Goal: Information Seeking & Learning: Learn about a topic

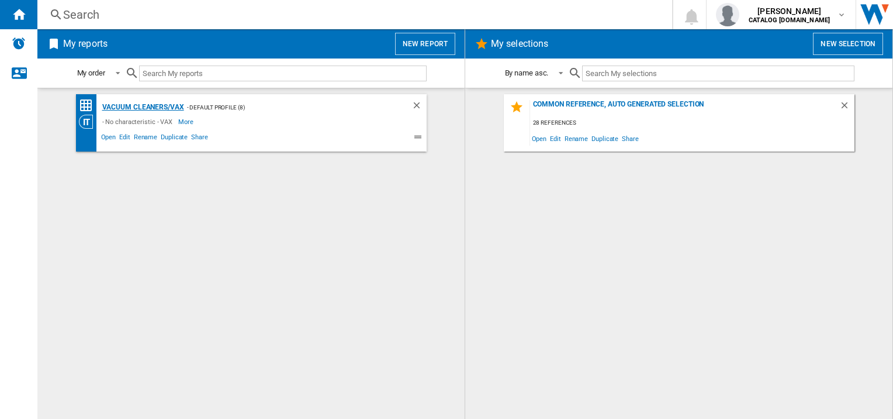
click at [137, 106] on div "Vacuum cleaners/VAX" at bounding box center [141, 107] width 85 height 15
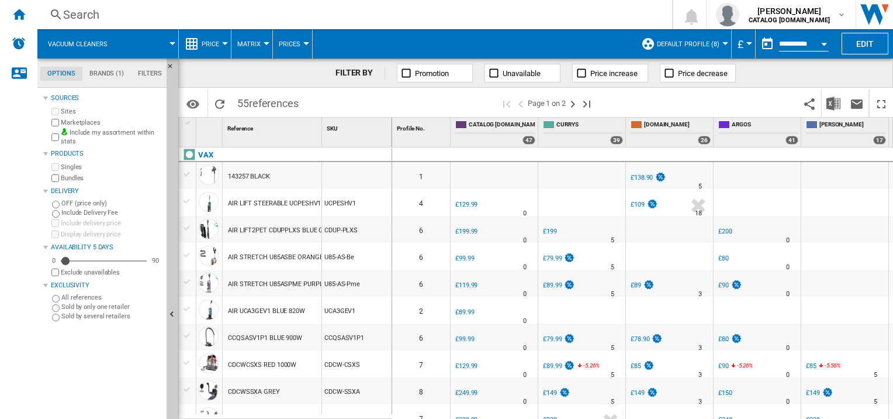
click at [825, 42] on button "Open calendar" at bounding box center [824, 42] width 21 height 21
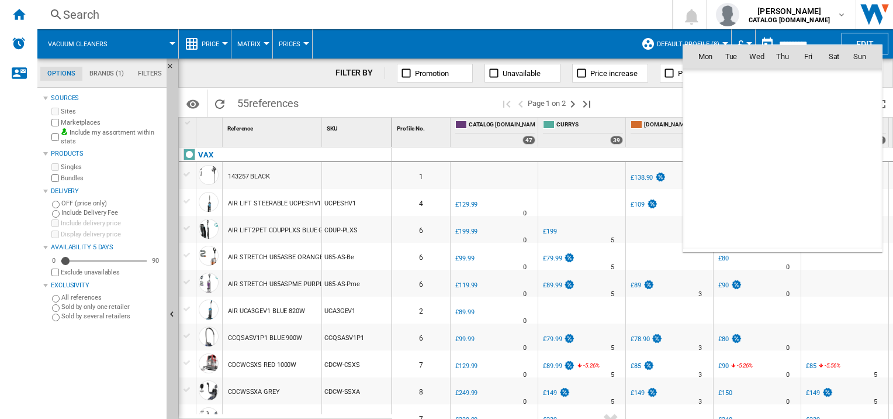
scroll to position [5577, 0]
click at [459, 43] on div at bounding box center [446, 209] width 893 height 419
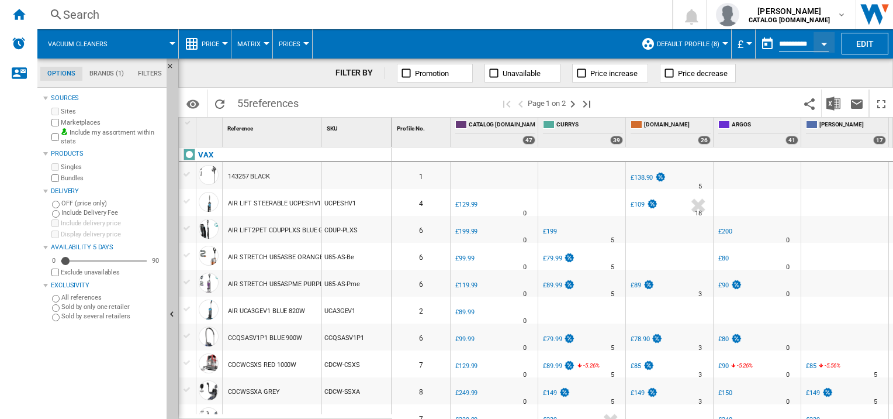
click at [87, 16] on div "Search" at bounding box center [352, 14] width 579 height 16
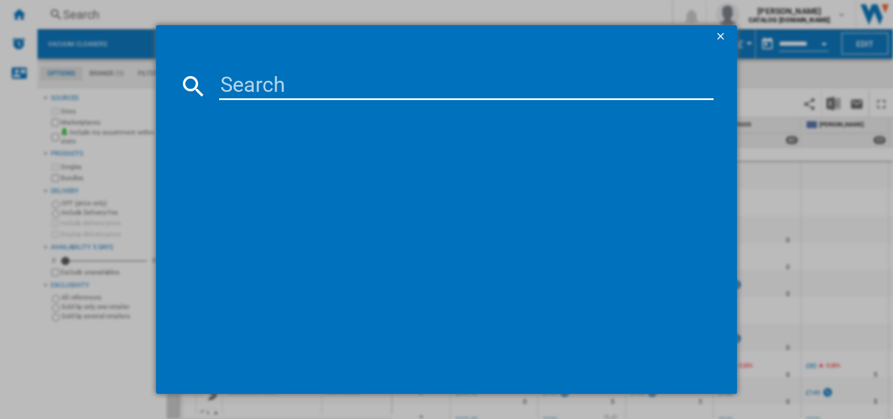
click at [265, 90] on input at bounding box center [466, 86] width 494 height 28
type input "CWCPV011"
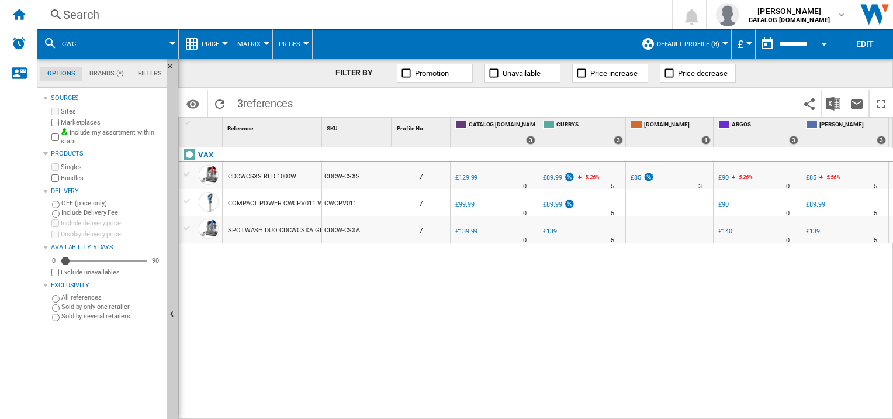
click at [262, 179] on div "CDCWCSXS RED 1000W" at bounding box center [262, 176] width 68 height 27
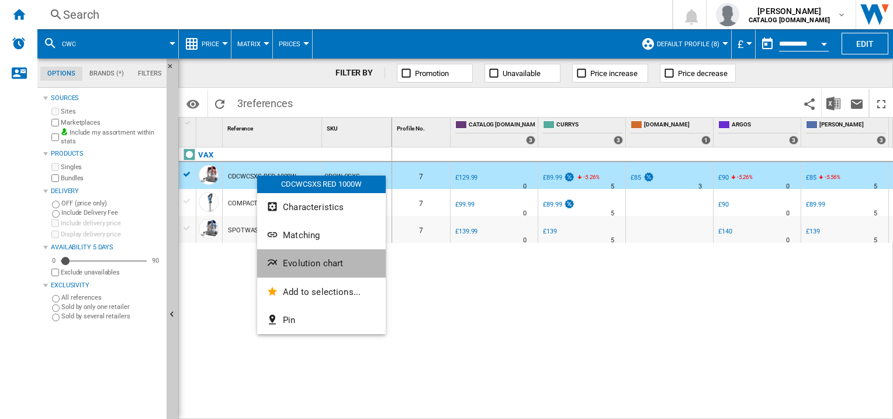
click at [305, 266] on span "Evolution chart" at bounding box center [313, 263] width 60 height 11
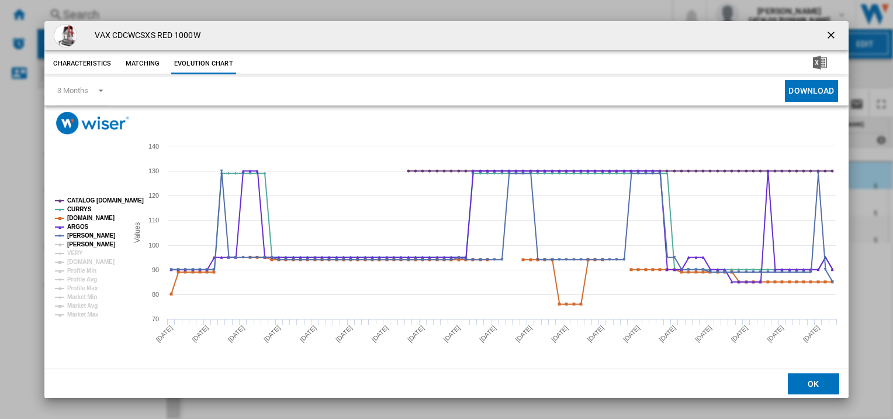
click at [72, 246] on tspan "[PERSON_NAME]" at bounding box center [91, 244] width 49 height 6
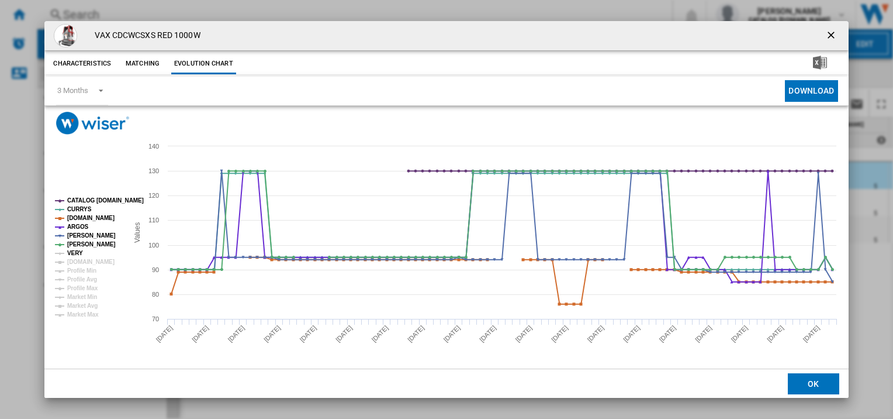
click at [72, 254] on tspan "VERY" at bounding box center [75, 253] width 16 height 6
click at [74, 261] on tspan "[DOMAIN_NAME]" at bounding box center [90, 261] width 47 height 6
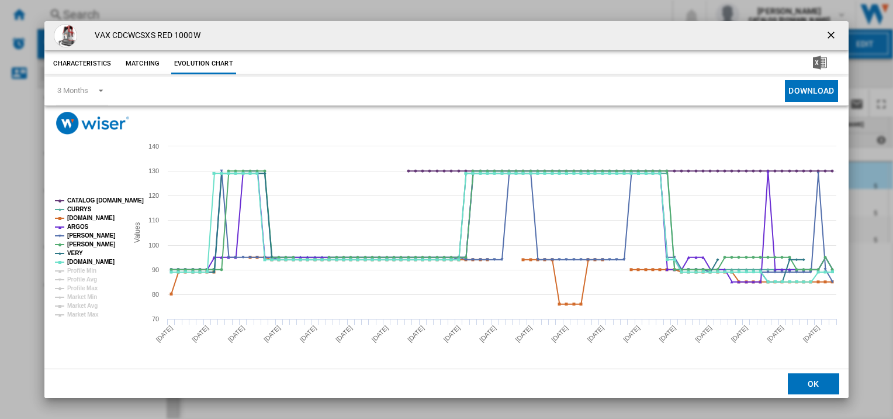
drag, startPoint x: 831, startPoint y: 36, endPoint x: 806, endPoint y: 52, distance: 29.5
click at [831, 36] on ng-md-icon "getI18NText('BUTTONS.CLOSE_DIALOG')" at bounding box center [832, 36] width 14 height 14
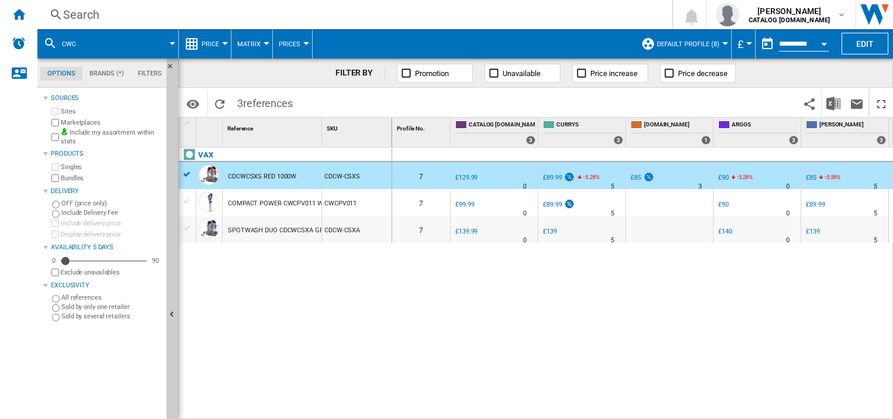
click at [249, 206] on div "COMPACT POWER CWCPV011 WHITE 840W" at bounding box center [291, 203] width 127 height 27
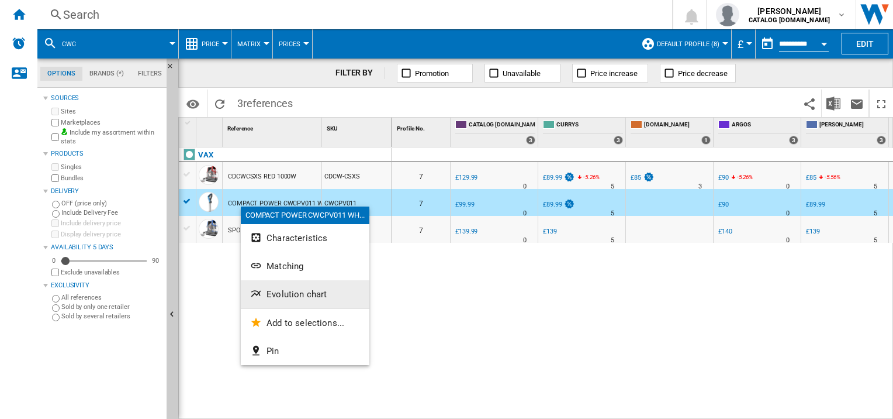
click at [288, 295] on span "Evolution chart" at bounding box center [297, 294] width 60 height 11
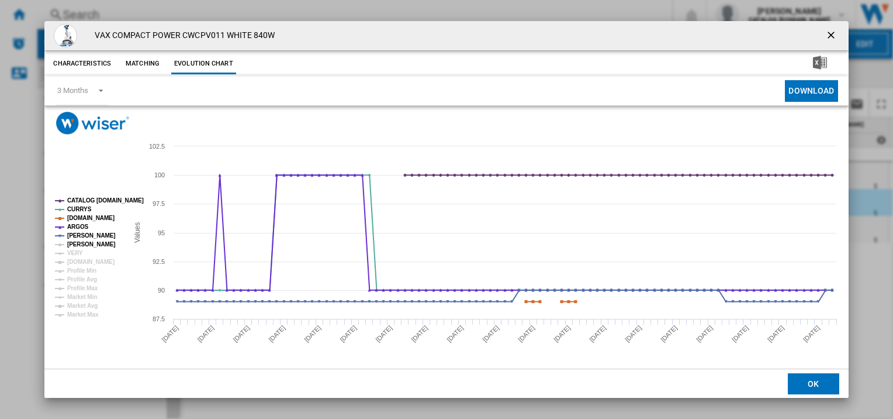
click at [90, 243] on tspan "[PERSON_NAME]" at bounding box center [91, 244] width 49 height 6
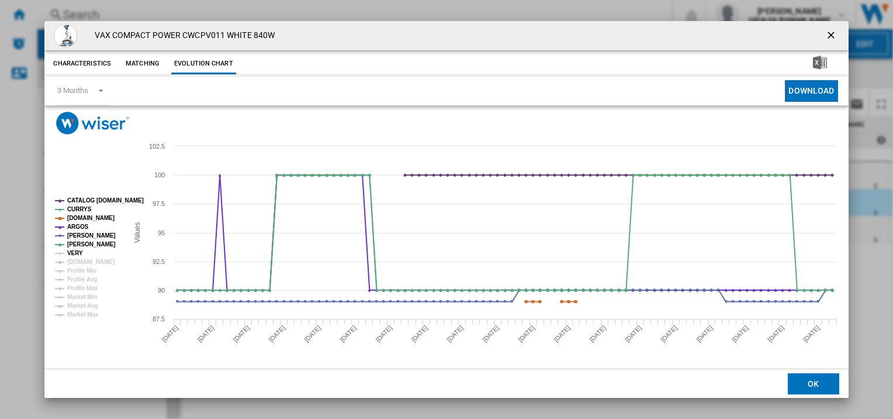
click at [80, 253] on tspan "VERY" at bounding box center [75, 253] width 16 height 6
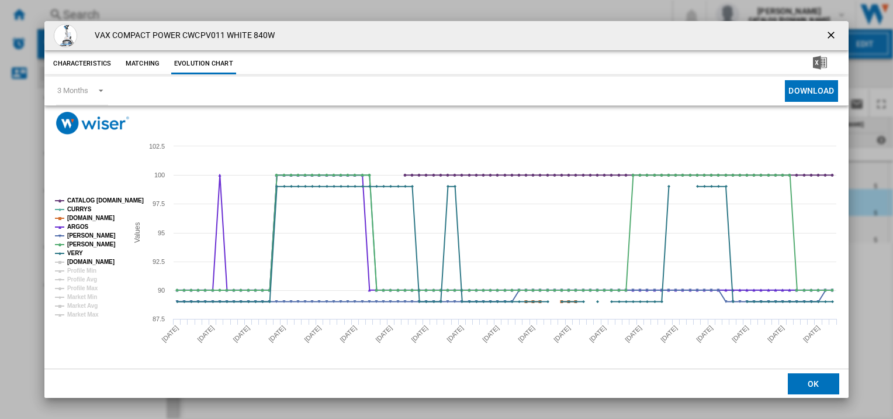
click at [80, 261] on tspan "[DOMAIN_NAME]" at bounding box center [90, 261] width 47 height 6
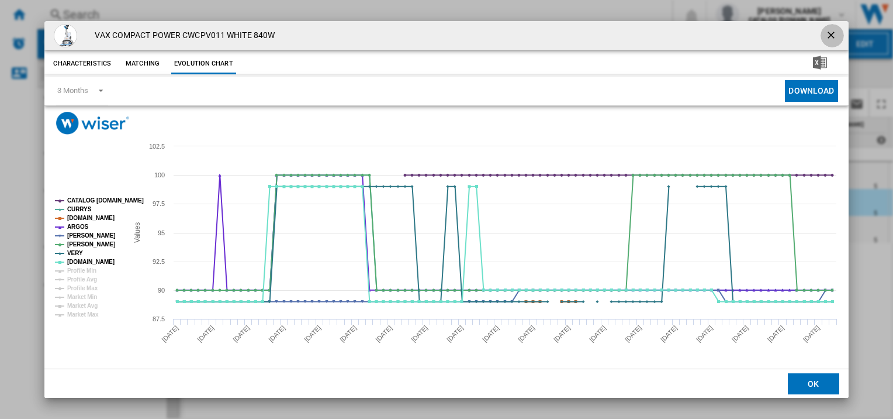
click at [829, 37] on ng-md-icon "getI18NText('BUTTONS.CLOSE_DIALOG')" at bounding box center [832, 36] width 14 height 14
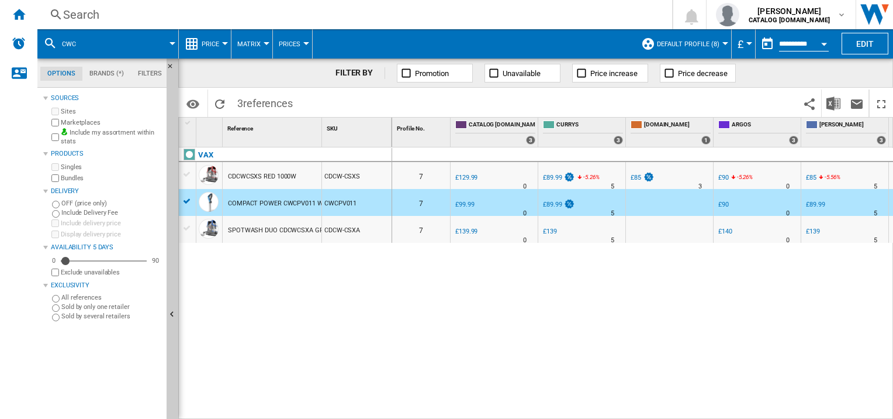
click at [246, 233] on div "SPOTWASH DUO CDCWCSXA GREY 440W" at bounding box center [288, 230] width 121 height 27
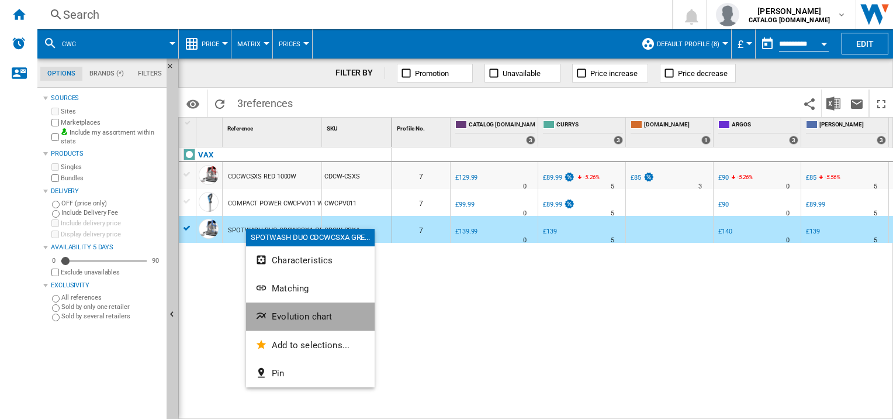
click at [289, 317] on span "Evolution chart" at bounding box center [302, 316] width 60 height 11
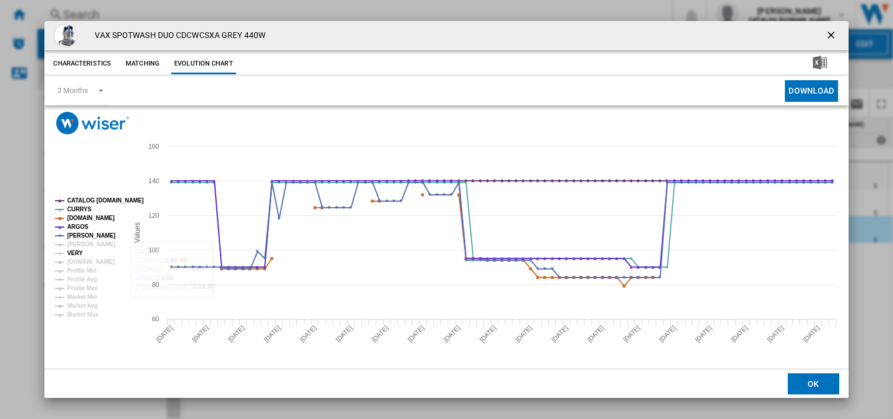
click at [70, 250] on tspan "VERY" at bounding box center [75, 253] width 16 height 6
click at [72, 241] on tspan "[PERSON_NAME]" at bounding box center [91, 244] width 49 height 6
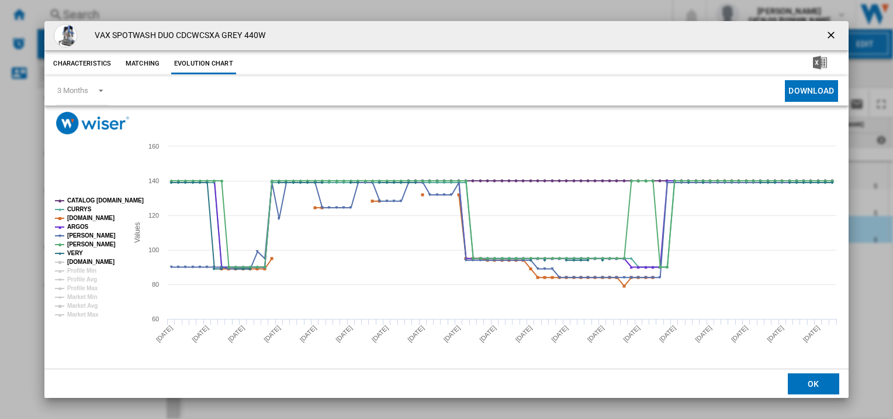
click at [78, 264] on tspan "[DOMAIN_NAME]" at bounding box center [90, 261] width 47 height 6
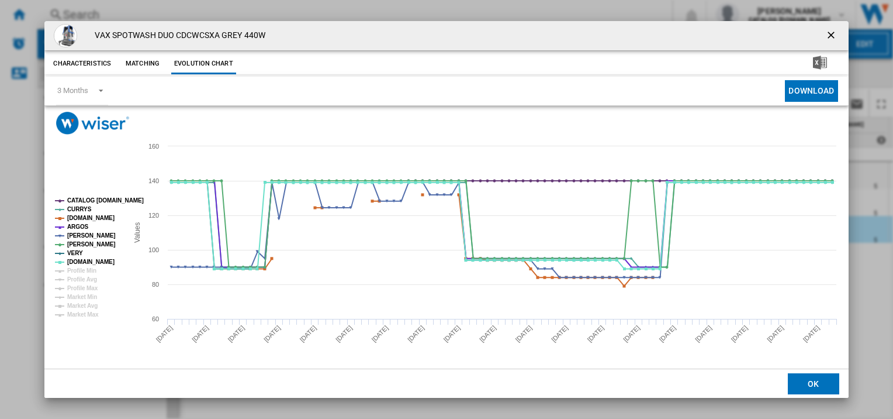
click at [833, 33] on ng-md-icon "getI18NText('BUTTONS.CLOSE_DIALOG')" at bounding box center [832, 36] width 14 height 14
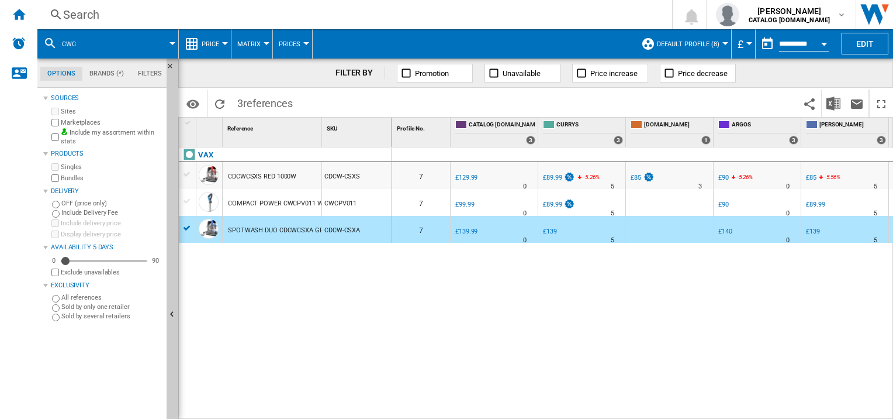
click at [83, 49] on button "CWC" at bounding box center [75, 43] width 26 height 29
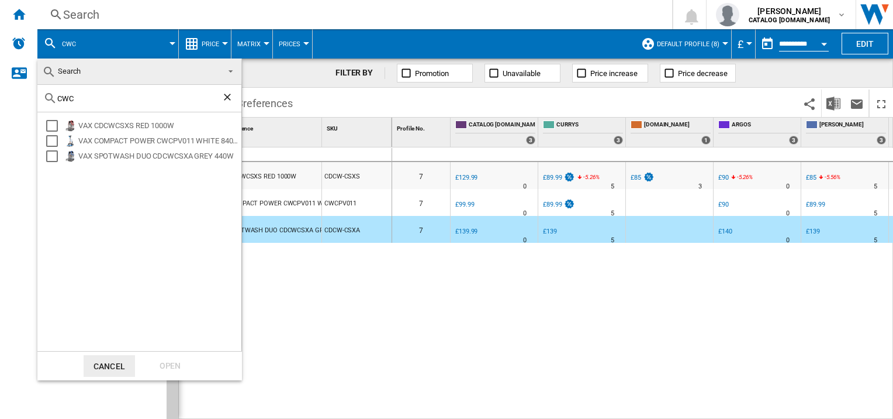
click at [73, 47] on md-backdrop at bounding box center [446, 209] width 893 height 419
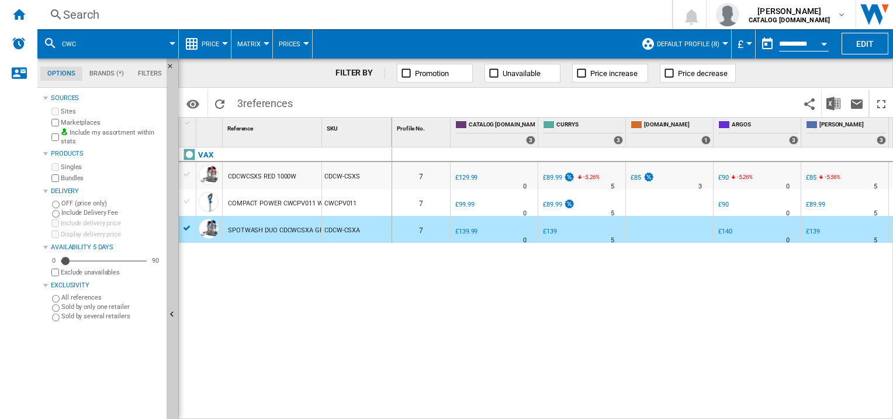
click at [71, 40] on span "CWC" at bounding box center [69, 44] width 14 height 8
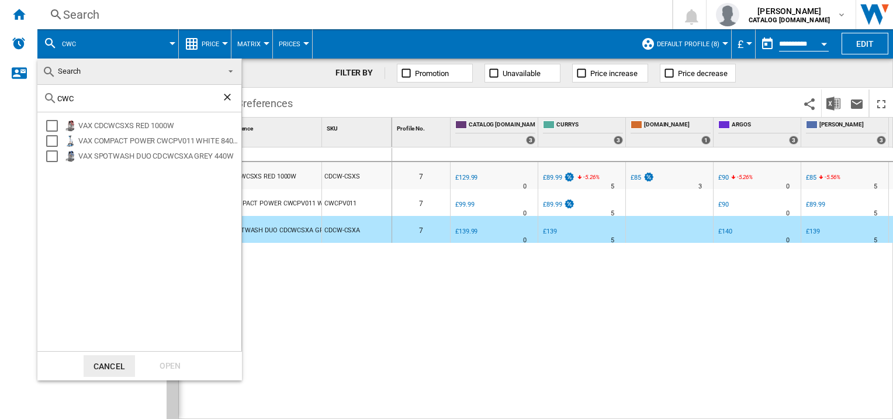
click at [72, 46] on md-backdrop at bounding box center [446, 209] width 893 height 419
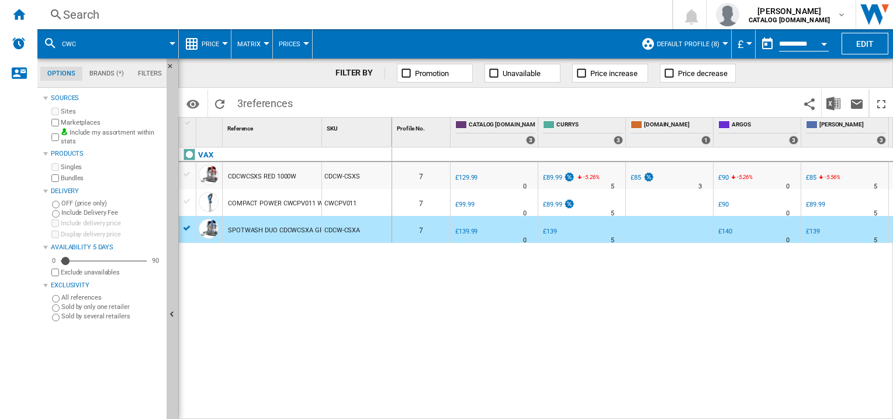
click at [49, 44] on md-icon at bounding box center [50, 43] width 14 height 14
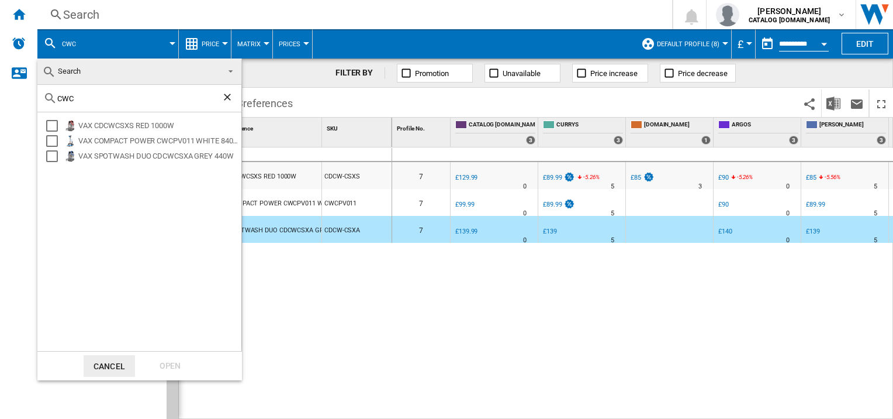
click at [77, 46] on md-backdrop at bounding box center [446, 209] width 893 height 419
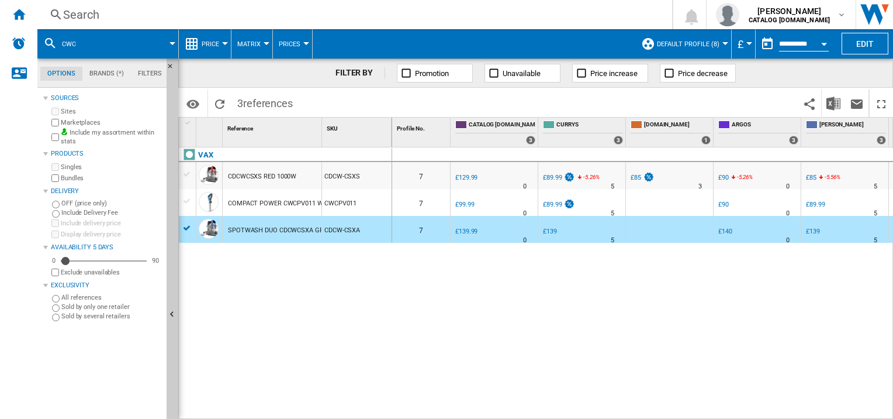
click at [75, 42] on span "CWC" at bounding box center [69, 44] width 14 height 8
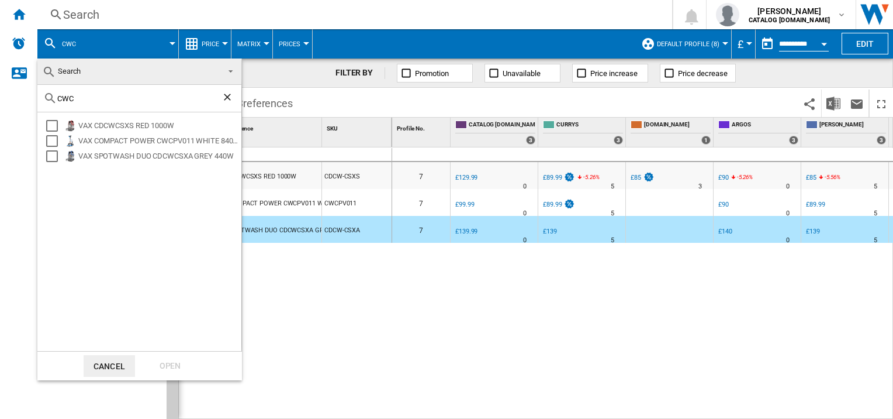
click at [75, 43] on md-backdrop at bounding box center [446, 209] width 893 height 419
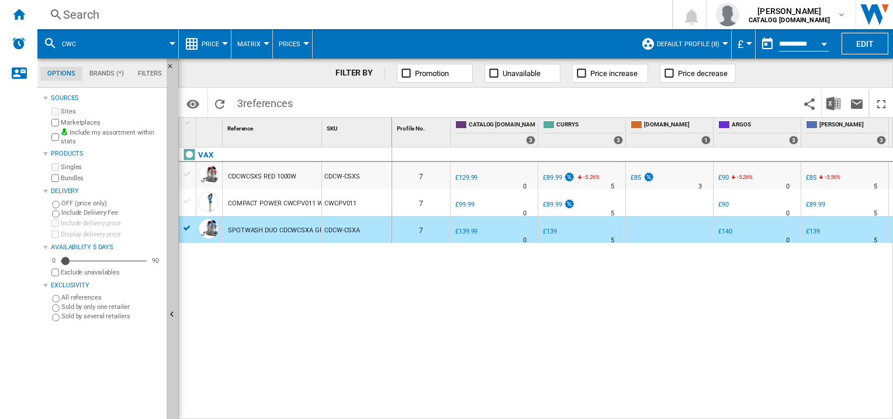
click at [75, 43] on span "CWC" at bounding box center [69, 44] width 14 height 8
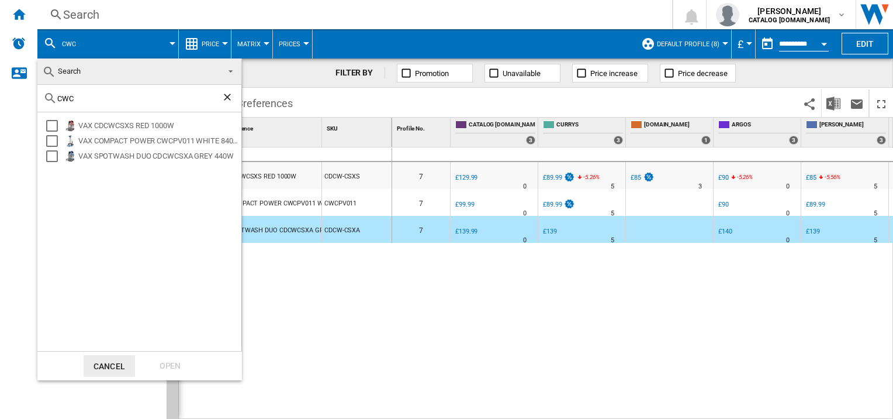
click at [50, 41] on md-backdrop at bounding box center [446, 209] width 893 height 419
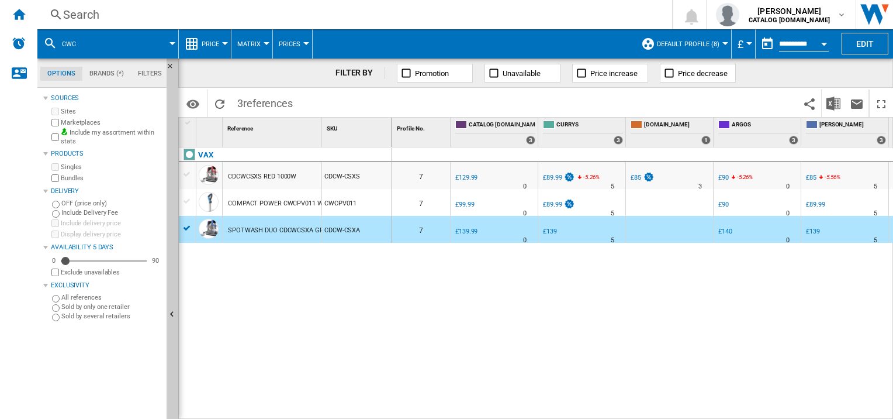
click at [82, 42] on button "CWC" at bounding box center [75, 43] width 26 height 29
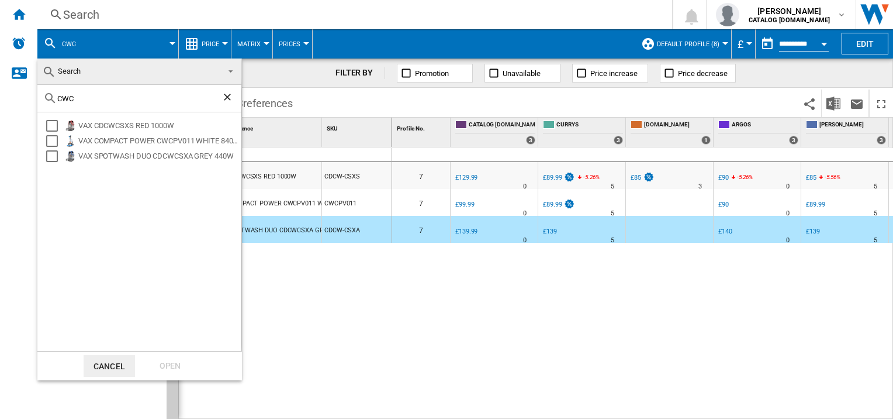
click at [74, 40] on md-backdrop at bounding box center [446, 209] width 893 height 419
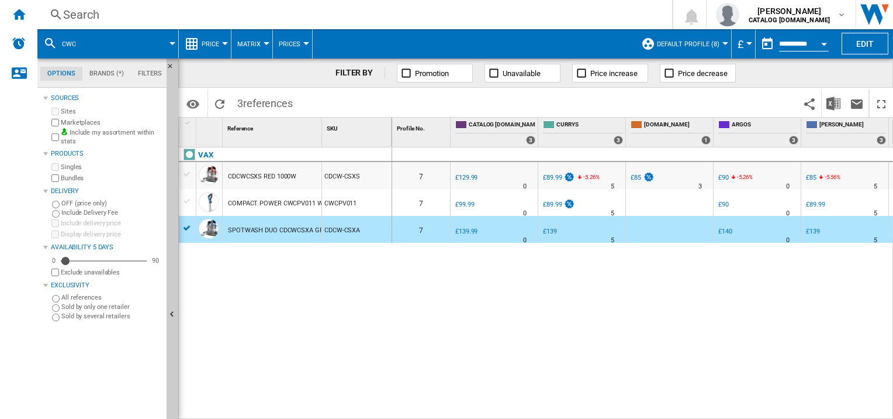
drag, startPoint x: 72, startPoint y: 43, endPoint x: 349, endPoint y: 311, distance: 385.3
click at [404, 360] on div "0 7 0.0 % £129.99 % N/A 0 -30.8 % £89.99" at bounding box center [643, 283] width 502 height 272
click at [345, 310] on div "VAX CDCWCSXS RED 1000W CDCW-CSXS COMPACT POWER CWCPV011 WHITE 840W CWCPV011 SPO…" at bounding box center [285, 280] width 213 height 267
click at [48, 40] on md-icon at bounding box center [50, 43] width 14 height 14
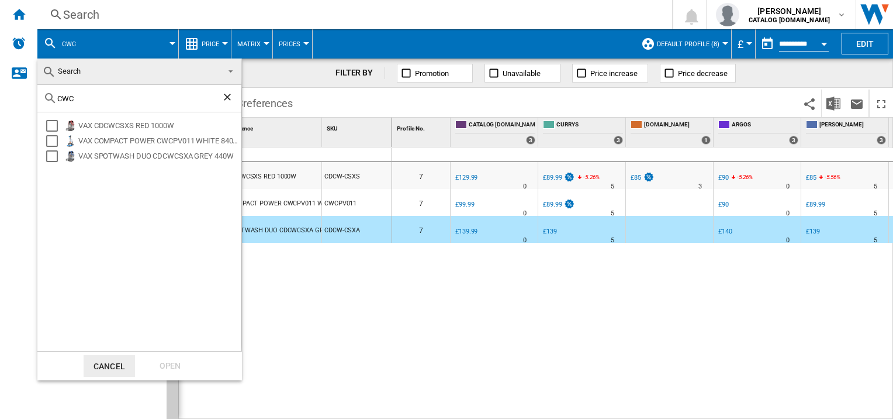
click at [229, 98] on ng-md-icon "Clear search" at bounding box center [229, 98] width 14 height 14
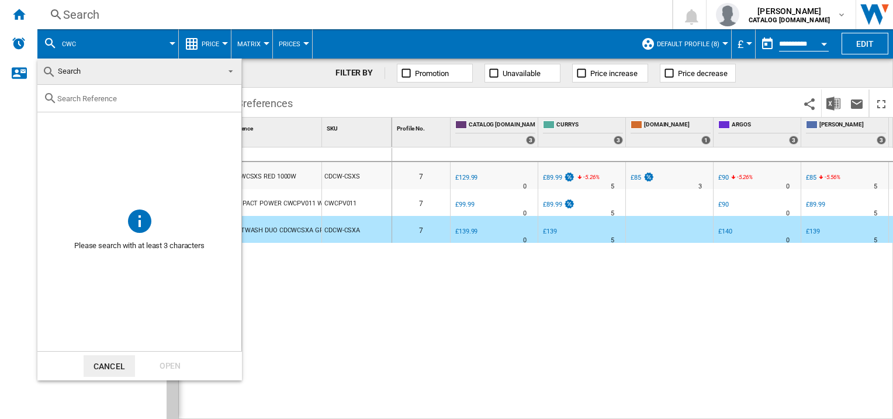
click at [94, 74] on span "Search" at bounding box center [130, 71] width 176 height 16
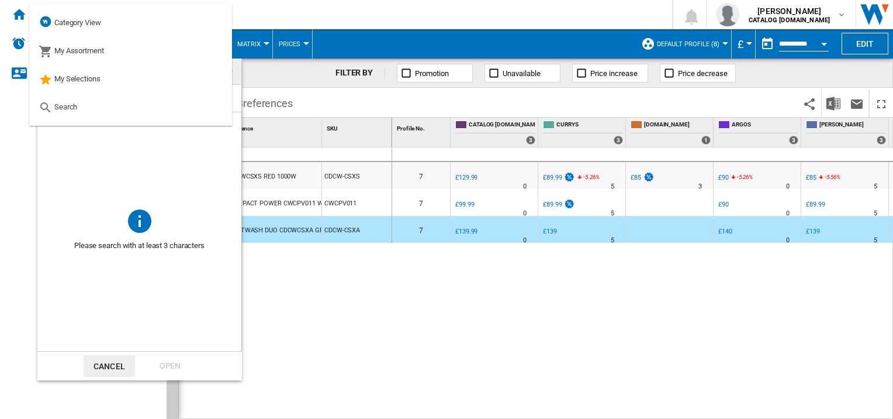
click at [84, 112] on md-option "Search" at bounding box center [130, 107] width 203 height 28
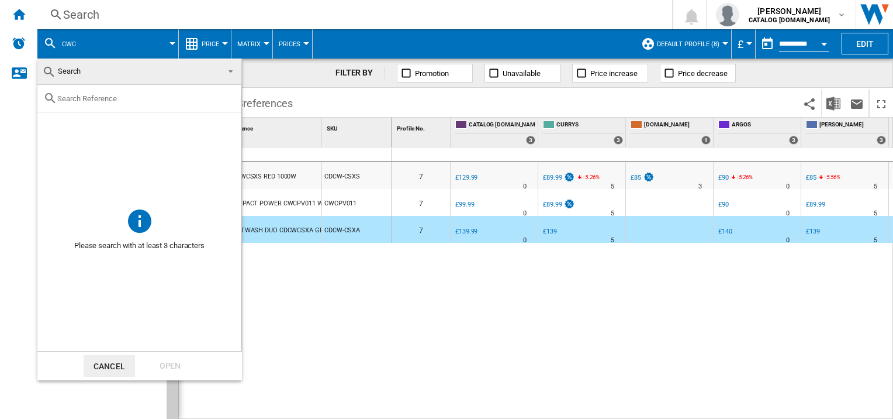
click at [92, 102] on input "text" at bounding box center [146, 98] width 178 height 9
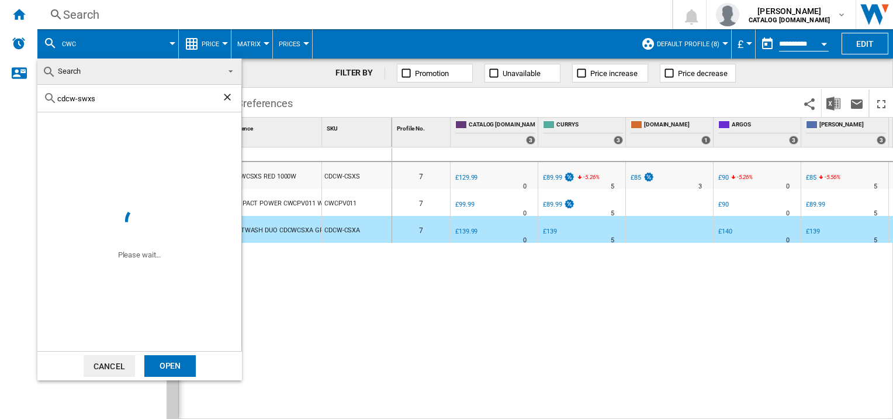
type input "cdcw-swxs"
click at [88, 127] on div "VAX CDCWSWXS BLUE 800W" at bounding box center [158, 126] width 161 height 12
click at [168, 374] on div "Open" at bounding box center [169, 366] width 51 height 22
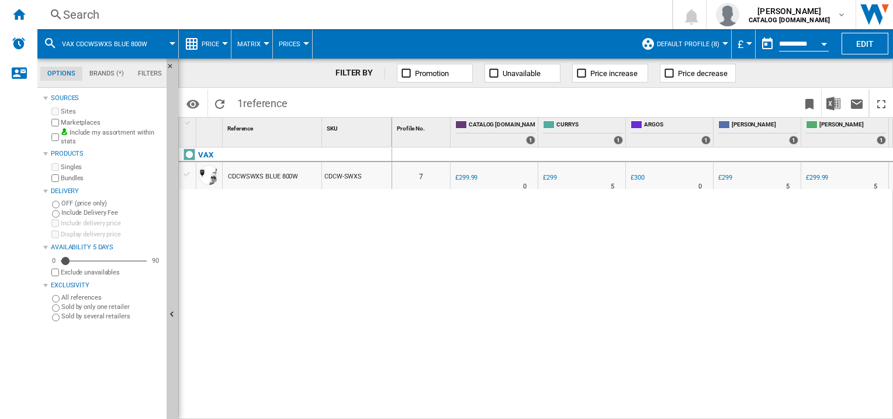
click at [247, 174] on div "CDCWSWXS BLUE 800W" at bounding box center [263, 176] width 70 height 27
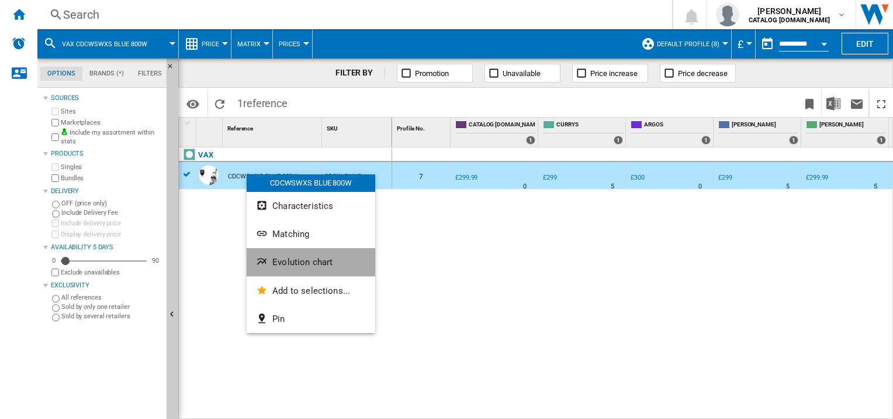
click at [292, 269] on button "Evolution chart" at bounding box center [311, 262] width 129 height 28
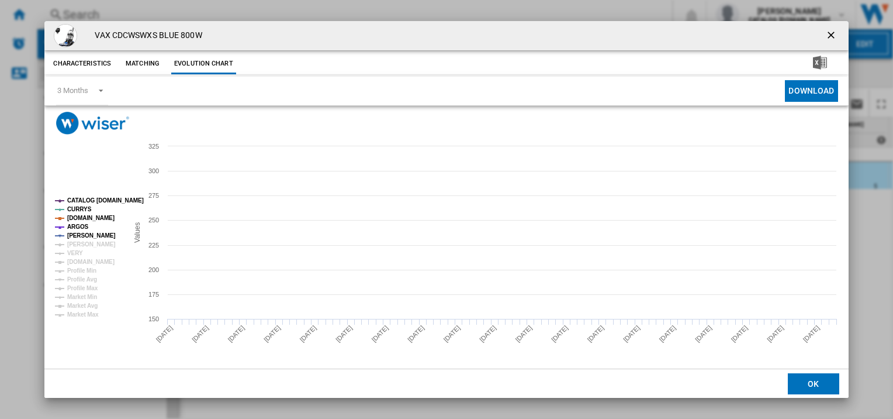
click at [75, 237] on tspan "[PERSON_NAME]" at bounding box center [91, 235] width 49 height 6
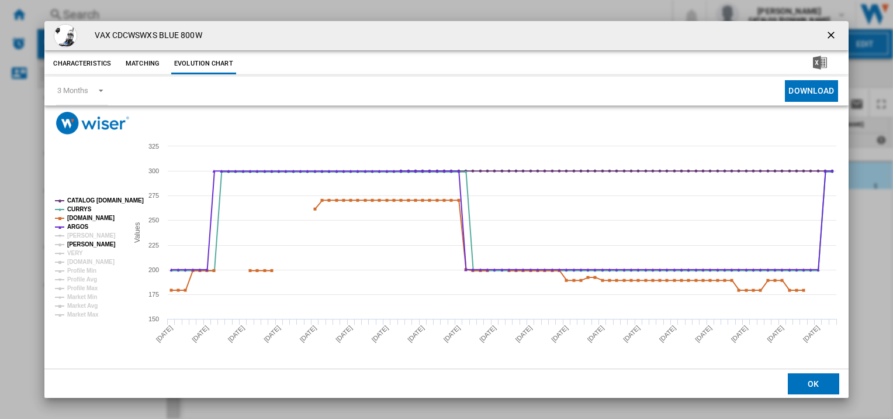
click at [75, 246] on tspan "[PERSON_NAME]" at bounding box center [91, 244] width 49 height 6
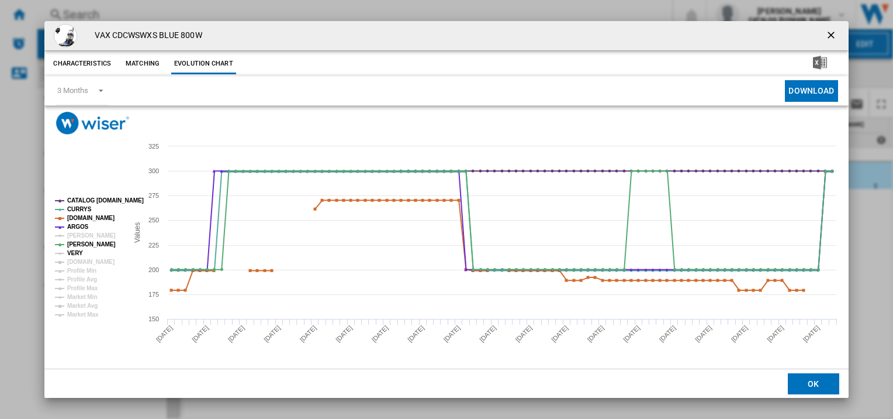
click at [75, 251] on tspan "VERY" at bounding box center [75, 253] width 16 height 6
click at [81, 227] on tspan "ARGOS" at bounding box center [78, 226] width 22 height 6
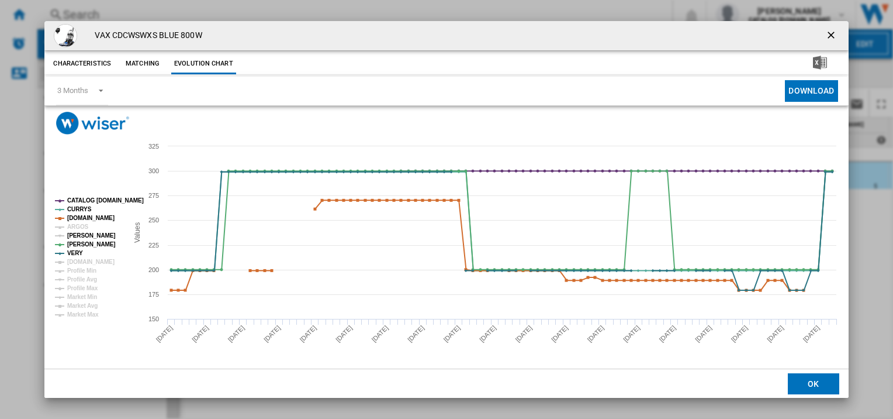
click at [82, 237] on tspan "[PERSON_NAME]" at bounding box center [91, 235] width 49 height 6
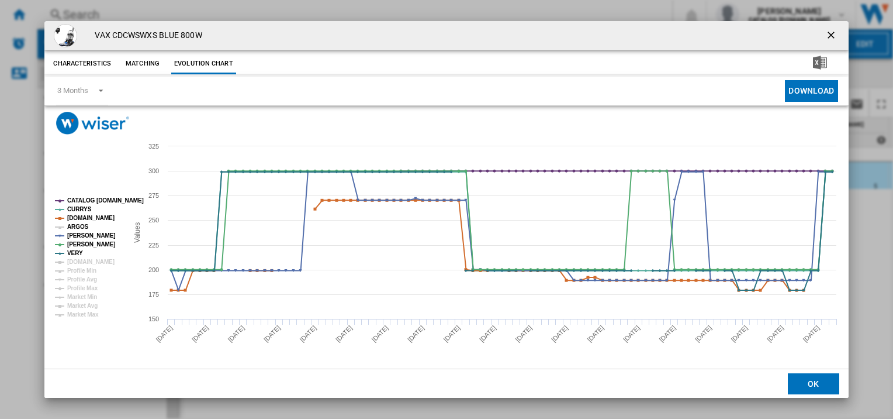
drag, startPoint x: 84, startPoint y: 225, endPoint x: 91, endPoint y: 244, distance: 20.2
click at [84, 226] on tspan "ARGOS" at bounding box center [78, 226] width 22 height 6
click at [85, 262] on tspan "[DOMAIN_NAME]" at bounding box center [90, 261] width 47 height 6
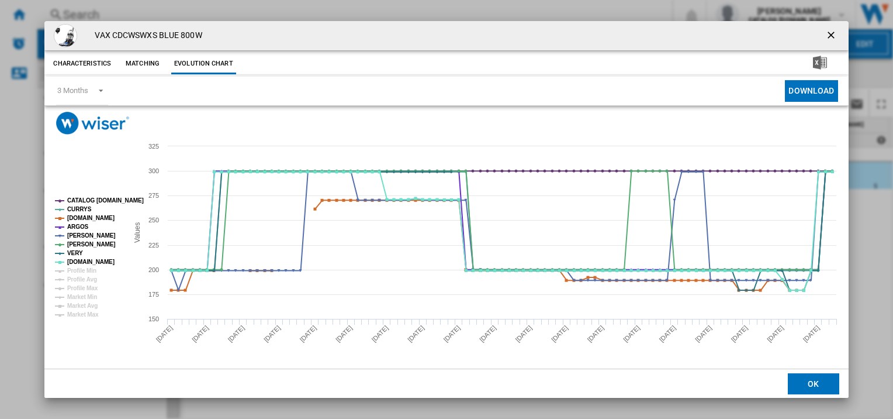
click at [834, 32] on ng-md-icon "getI18NText('BUTTONS.CLOSE_DIALOG')" at bounding box center [832, 36] width 14 height 14
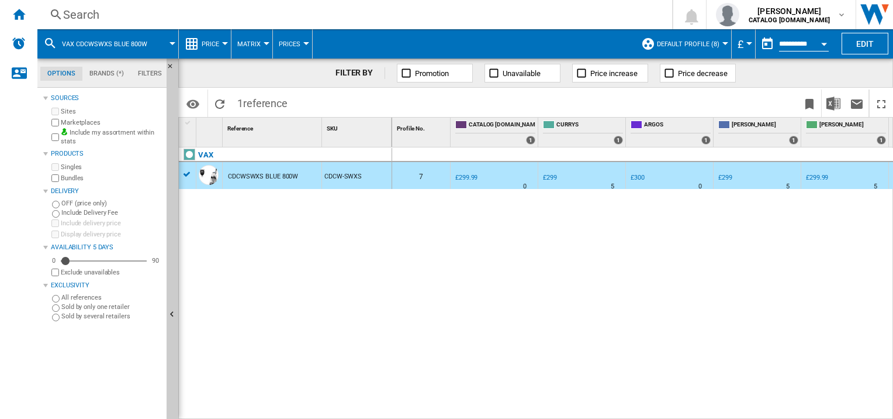
click at [126, 45] on span "VAX CDCWSWXS BLUE 800W" at bounding box center [104, 44] width 85 height 8
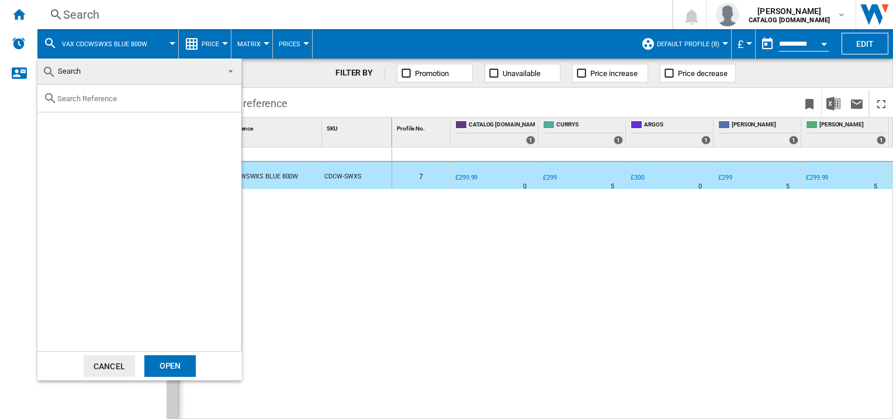
drag, startPoint x: 115, startPoint y: 98, endPoint x: 115, endPoint y: 105, distance: 6.4
click at [115, 105] on div at bounding box center [139, 98] width 204 height 27
type input "cdcw-swxp"
click at [97, 126] on div "VAX CDCWSWXP BLUE 1200W" at bounding box center [158, 126] width 161 height 12
click at [185, 364] on div "Open" at bounding box center [169, 366] width 51 height 22
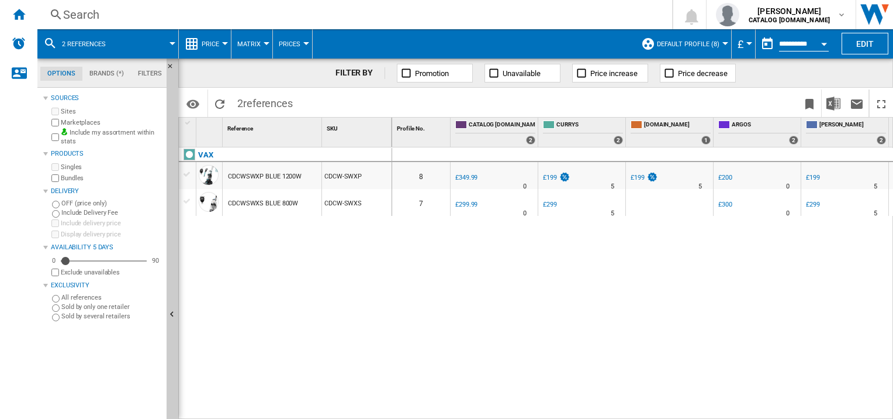
click at [264, 180] on div "CDCWSWXP BLUE 1200W" at bounding box center [265, 176] width 74 height 27
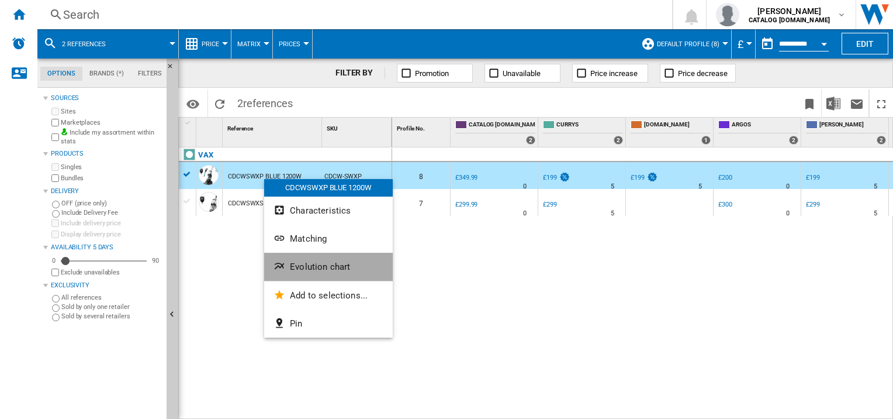
click at [307, 267] on span "Evolution chart" at bounding box center [320, 266] width 60 height 11
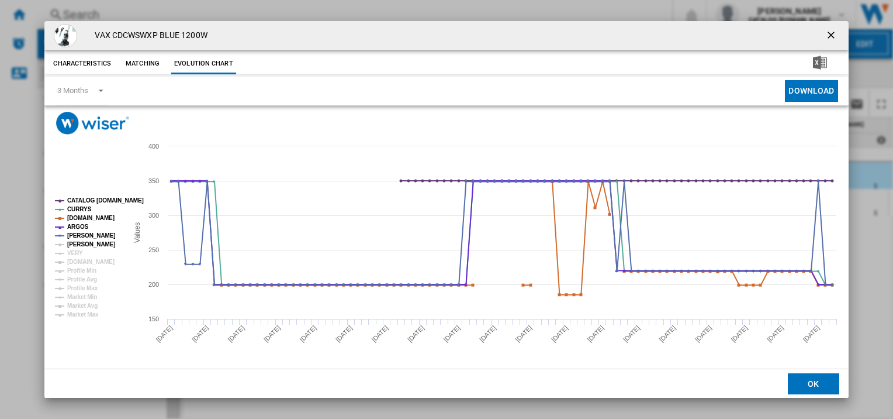
click at [73, 241] on tspan "[PERSON_NAME]" at bounding box center [91, 244] width 49 height 6
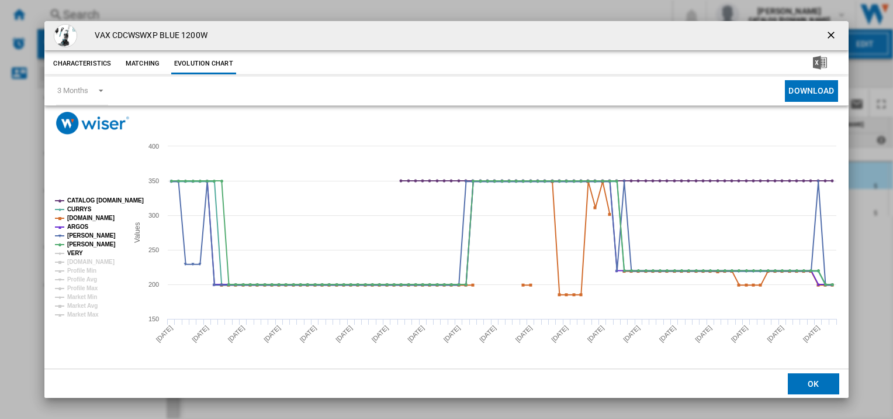
click at [74, 250] on tspan "VERY" at bounding box center [75, 253] width 16 height 6
click at [79, 260] on tspan "[DOMAIN_NAME]" at bounding box center [90, 261] width 47 height 6
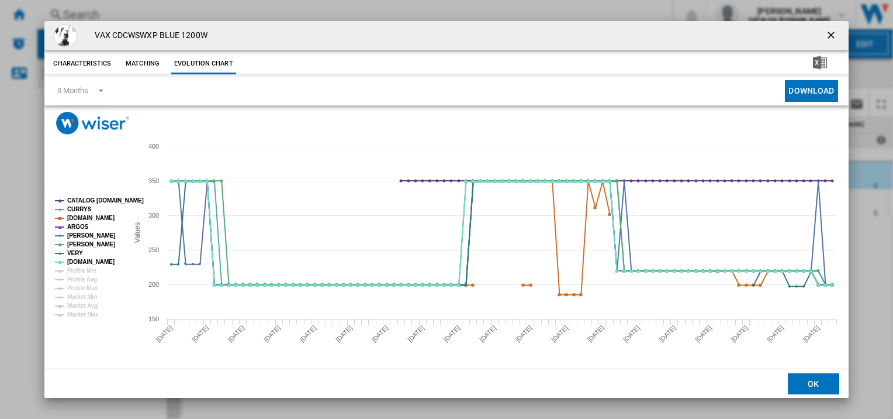
click at [828, 34] on ng-md-icon "getI18NText('BUTTONS.CLOSE_DIALOG')" at bounding box center [832, 36] width 14 height 14
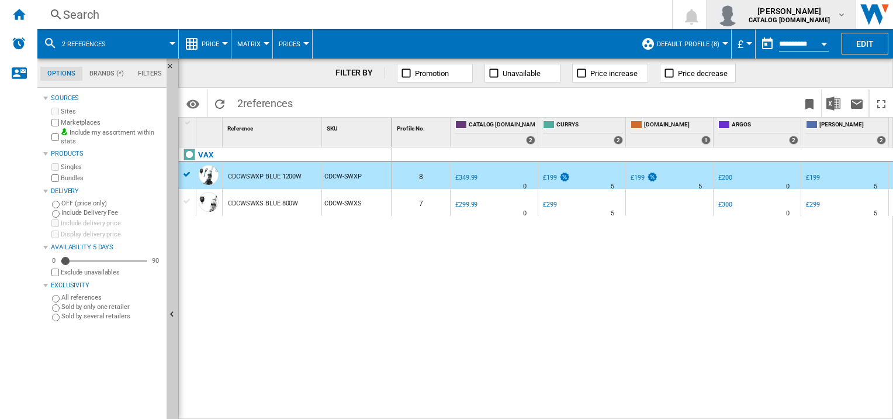
click at [776, 5] on span "[PERSON_NAME]" at bounding box center [789, 11] width 81 height 12
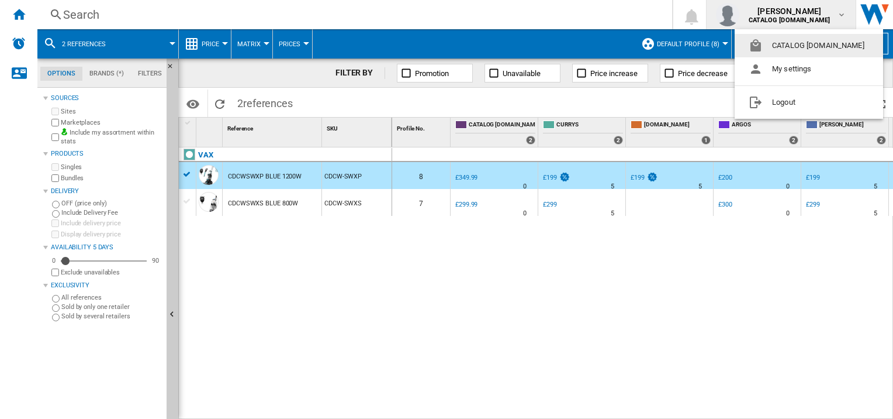
click at [775, 45] on button "CATALOG [DOMAIN_NAME]" at bounding box center [809, 45] width 148 height 23
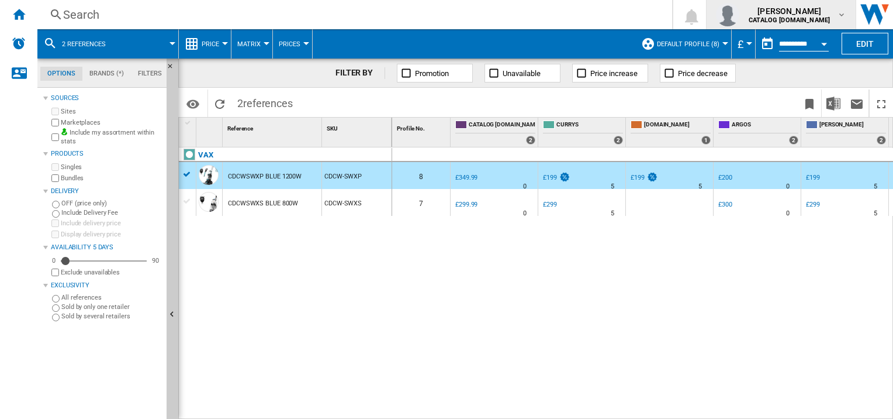
click at [783, 11] on span "[PERSON_NAME]" at bounding box center [789, 11] width 81 height 12
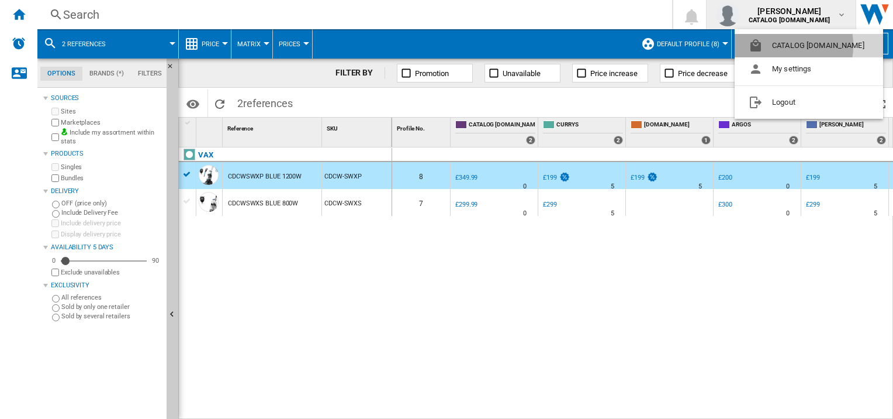
click at [786, 46] on button "CATALOG [DOMAIN_NAME]" at bounding box center [809, 45] width 148 height 23
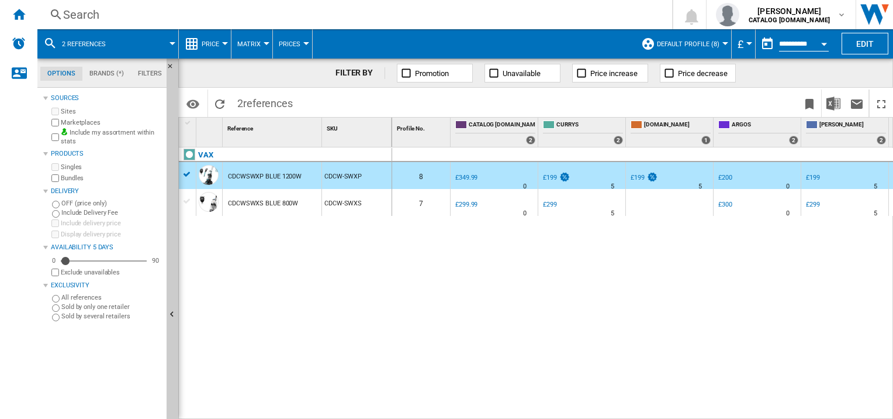
click at [258, 102] on span "references" at bounding box center [268, 103] width 50 height 12
click at [217, 98] on ng-md-icon "Reload" at bounding box center [220, 104] width 14 height 14
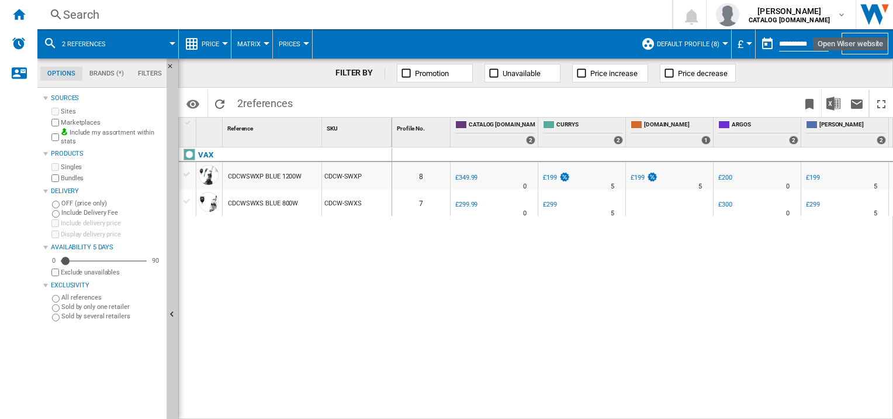
click at [868, 12] on img "Open Wiser website" at bounding box center [874, 14] width 37 height 29
click at [706, 44] on span "Default profile (8)" at bounding box center [688, 44] width 63 height 8
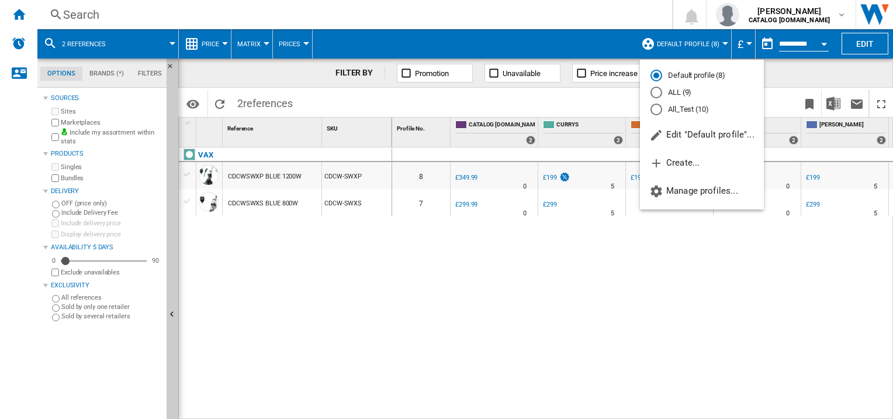
click at [755, 13] on md-backdrop at bounding box center [446, 209] width 893 height 419
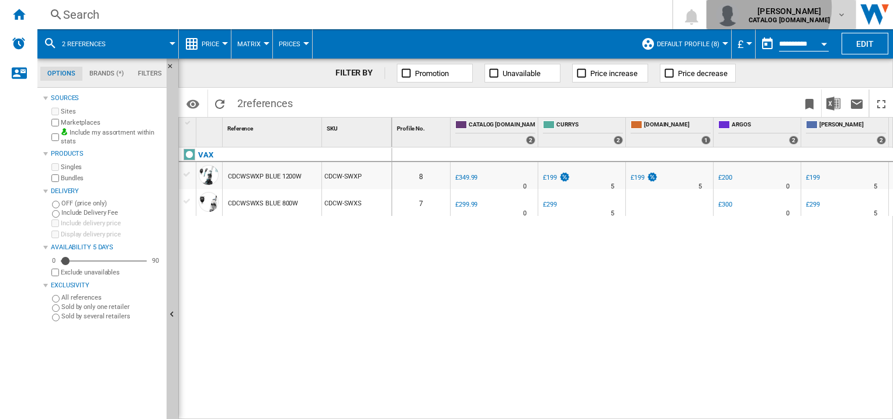
click at [794, 8] on span "[PERSON_NAME]" at bounding box center [789, 11] width 81 height 12
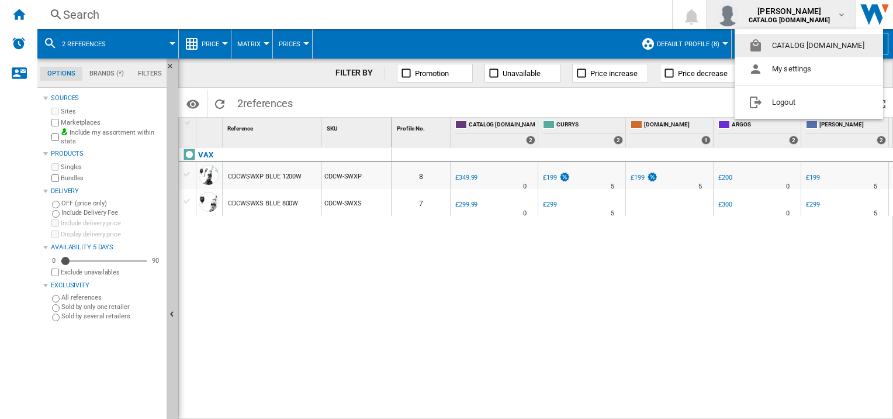
click at [792, 43] on button "CATALOG [DOMAIN_NAME]" at bounding box center [809, 45] width 148 height 23
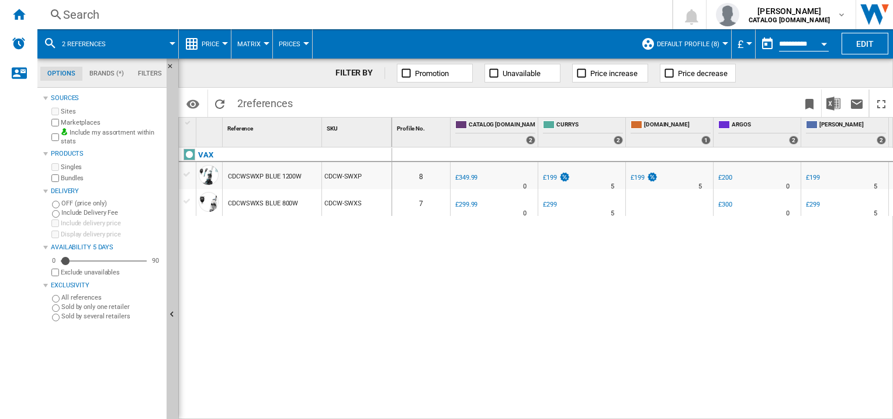
click at [172, 46] on span at bounding box center [147, 43] width 50 height 29
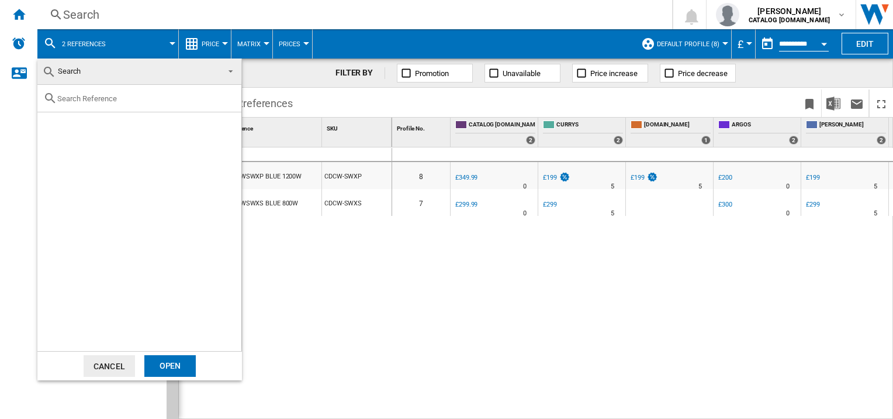
click at [116, 374] on button "Cancel" at bounding box center [109, 366] width 51 height 22
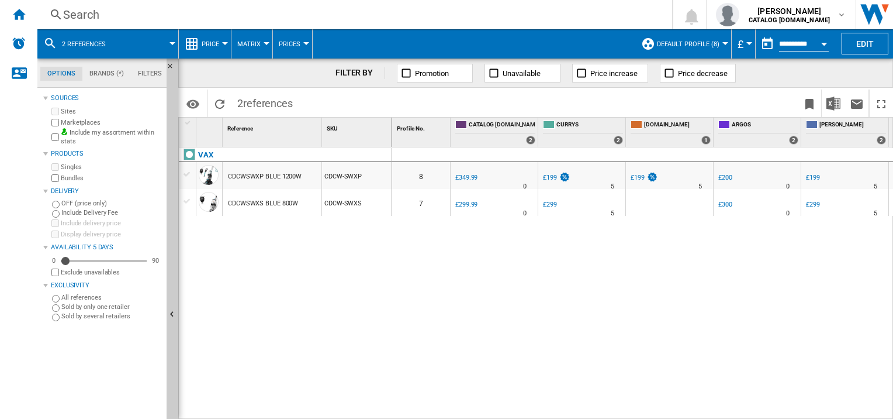
click at [330, 260] on div "VAX CDCWSWXP BLUE 1200W CDCW-SWXP CDCWSWXS BLUE 800W CDCW-SWXS" at bounding box center [285, 280] width 213 height 267
click at [111, 72] on md-tab-item "Brands (*)" at bounding box center [106, 74] width 49 height 14
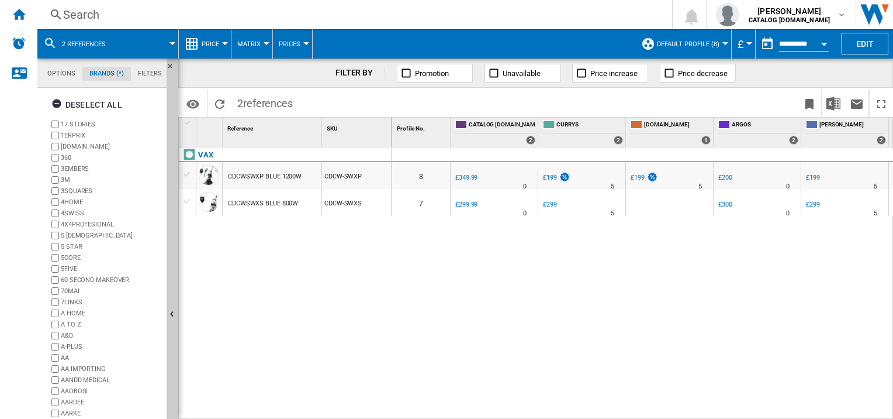
click at [154, 67] on md-tab-item "Filters" at bounding box center [150, 74] width 38 height 14
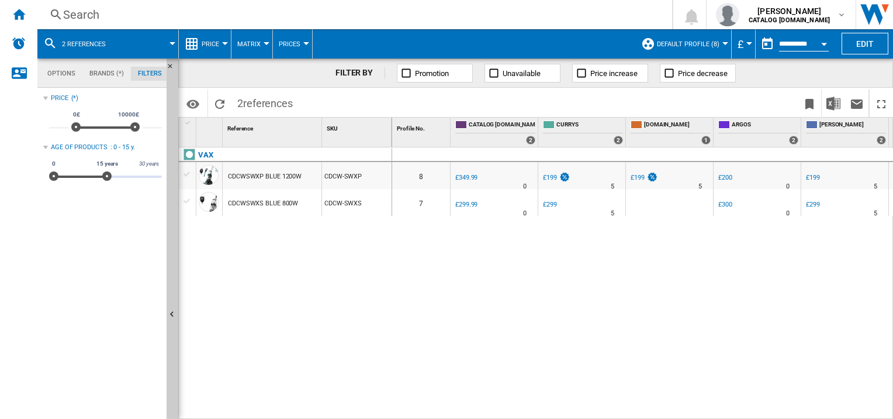
scroll to position [76, 0]
click at [51, 71] on md-tab-item "Options" at bounding box center [61, 74] width 42 height 14
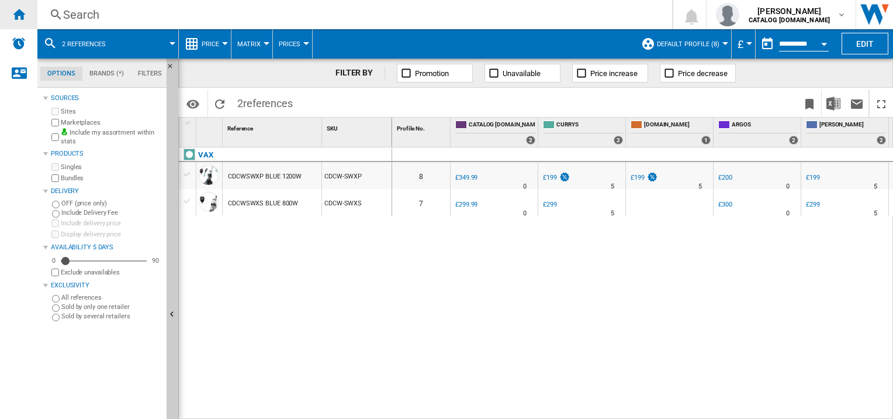
click at [12, 16] on ng-md-icon "Home" at bounding box center [19, 14] width 14 height 14
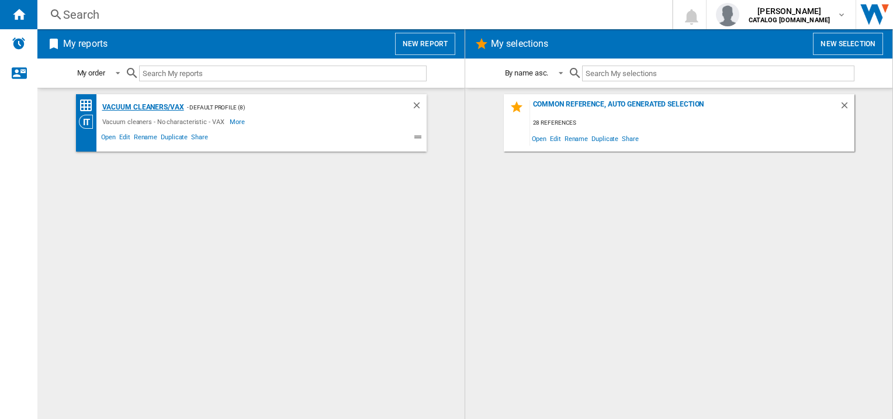
click at [173, 106] on div "Vacuum cleaners/VAX" at bounding box center [141, 107] width 85 height 15
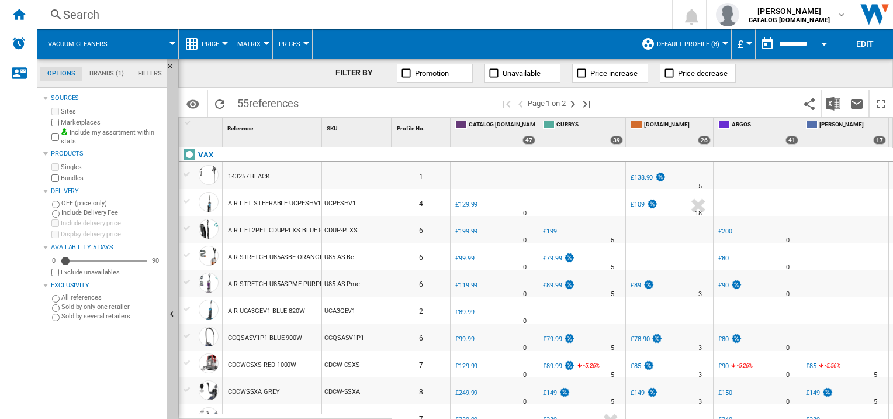
scroll to position [117, 0]
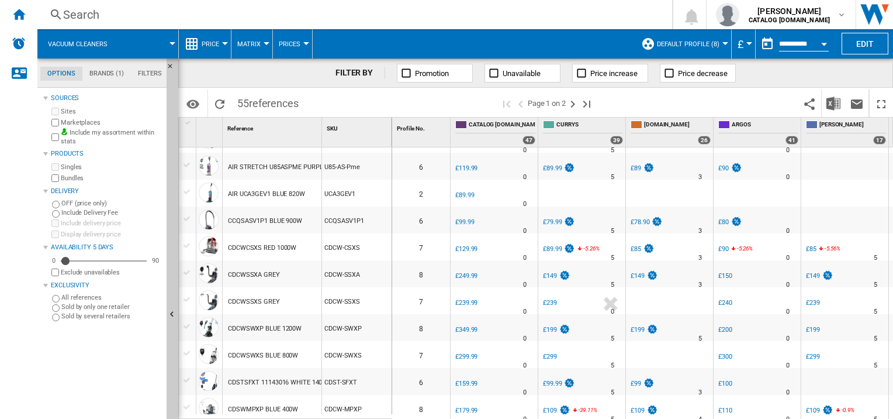
click at [278, 297] on div "CDCWSSXS GREY" at bounding box center [272, 300] width 99 height 27
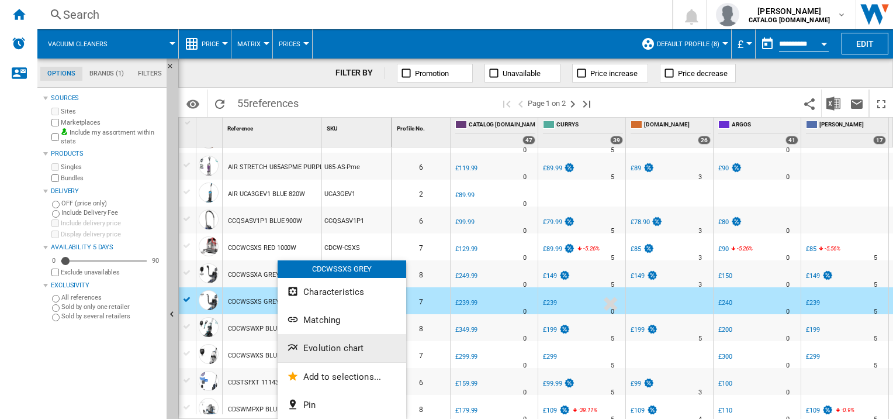
click at [357, 350] on span "Evolution chart" at bounding box center [333, 348] width 60 height 11
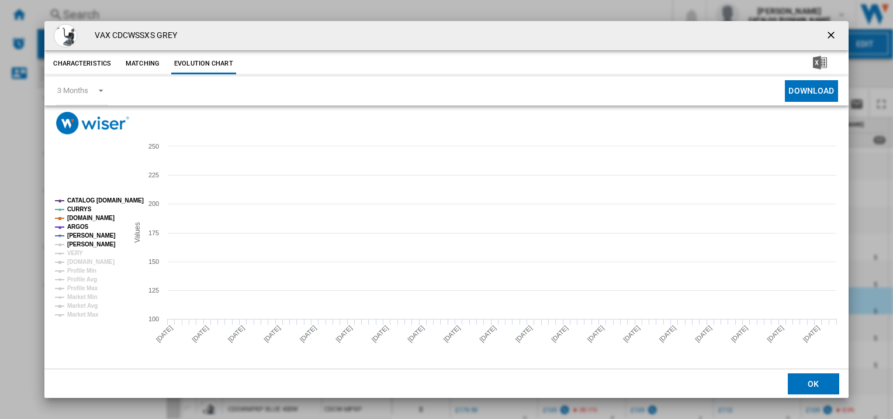
click at [85, 244] on tspan "[PERSON_NAME]" at bounding box center [91, 244] width 49 height 6
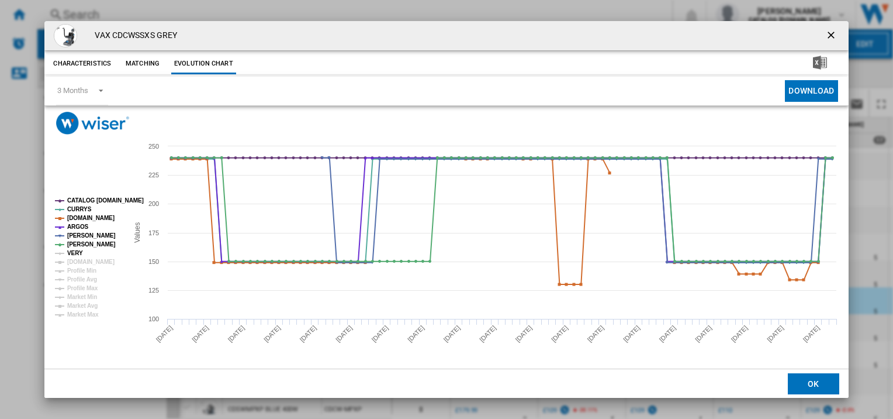
click at [80, 250] on tspan "VERY" at bounding box center [75, 253] width 16 height 6
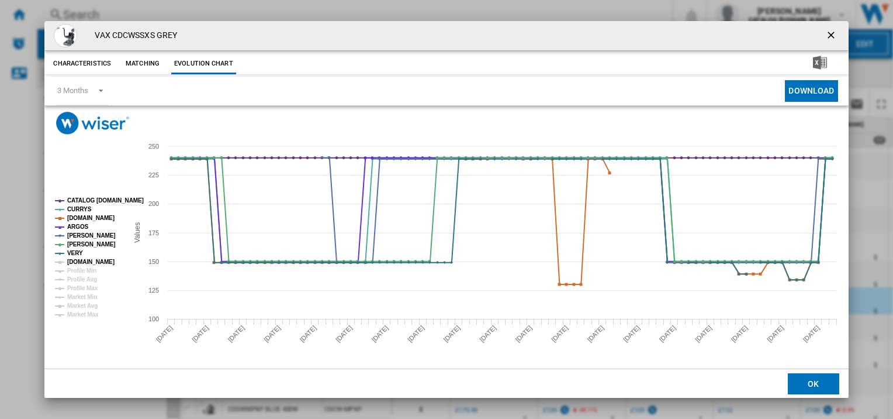
click at [80, 260] on tspan "[DOMAIN_NAME]" at bounding box center [90, 261] width 47 height 6
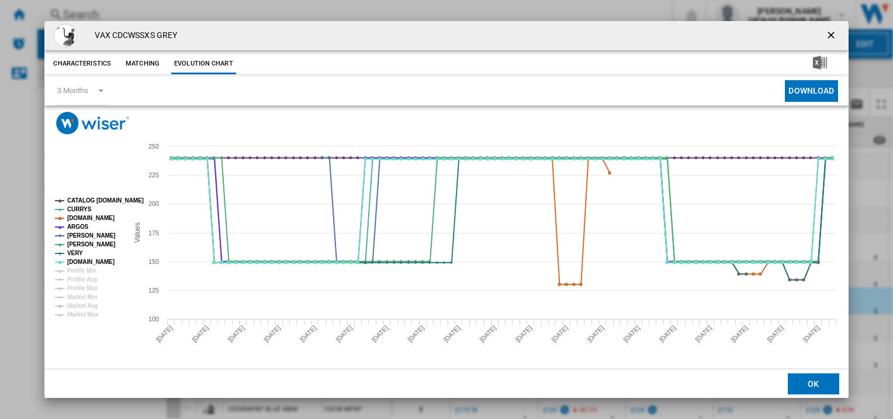
drag, startPoint x: 831, startPoint y: 34, endPoint x: 821, endPoint y: 44, distance: 14.5
click at [831, 34] on ng-md-icon "getI18NText('BUTTONS.CLOSE_DIALOG')" at bounding box center [832, 36] width 14 height 14
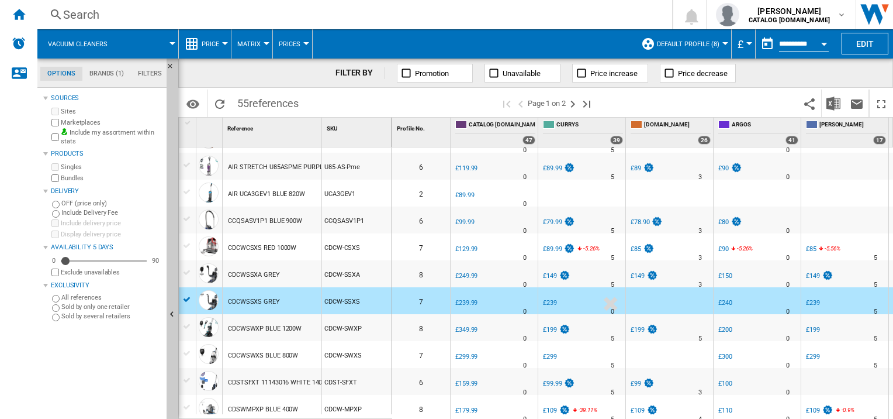
click at [254, 269] on div "CDCWSSXA GREY" at bounding box center [254, 274] width 52 height 27
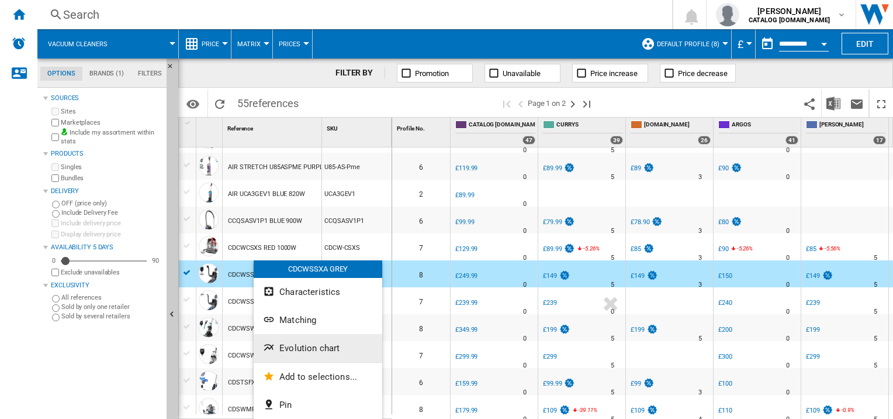
click at [331, 347] on span "Evolution chart" at bounding box center [309, 348] width 60 height 11
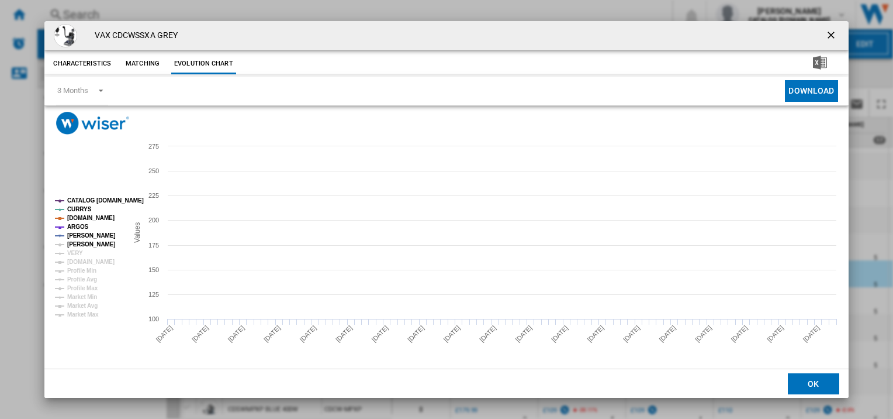
click at [89, 241] on tspan "[PERSON_NAME]" at bounding box center [91, 244] width 49 height 6
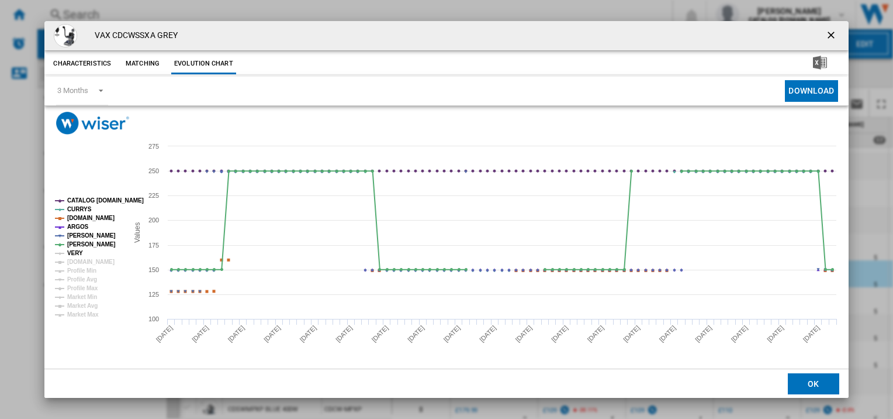
click at [78, 254] on tspan "VERY" at bounding box center [75, 253] width 16 height 6
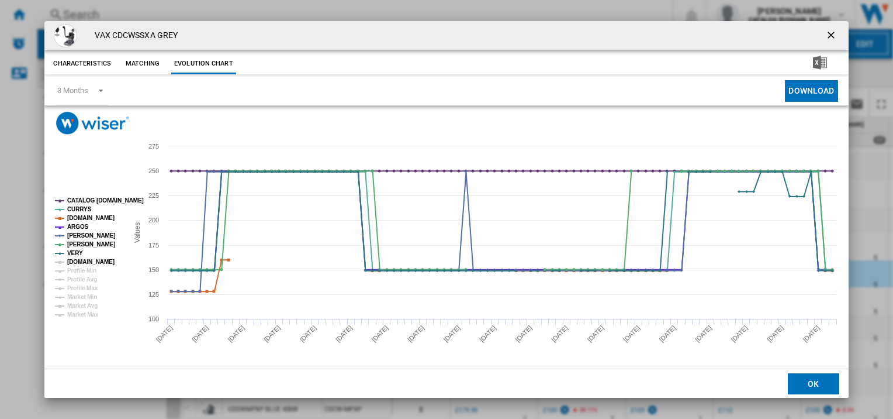
click at [81, 264] on tspan "[DOMAIN_NAME]" at bounding box center [90, 261] width 47 height 6
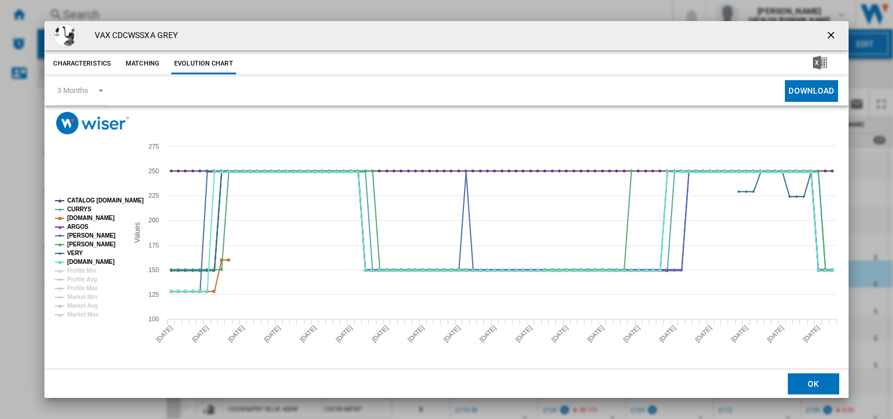
click at [832, 34] on ng-md-icon "getI18NText('BUTTONS.CLOSE_DIALOG')" at bounding box center [832, 36] width 14 height 14
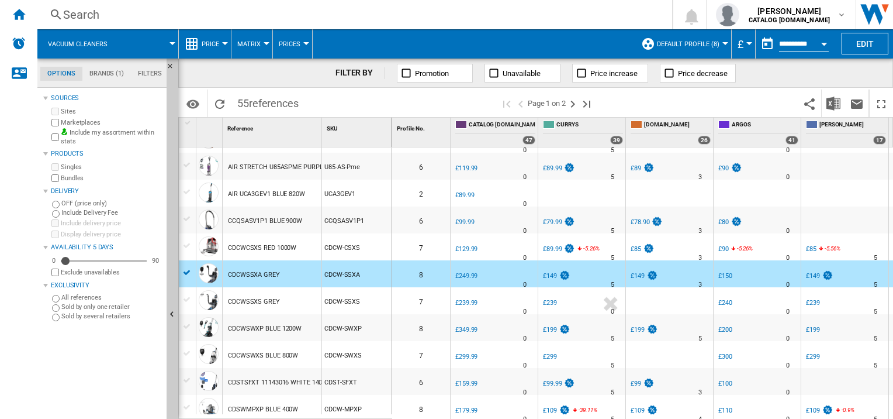
click at [274, 406] on div "CDSWMPXP BLUE 400W" at bounding box center [263, 409] width 70 height 27
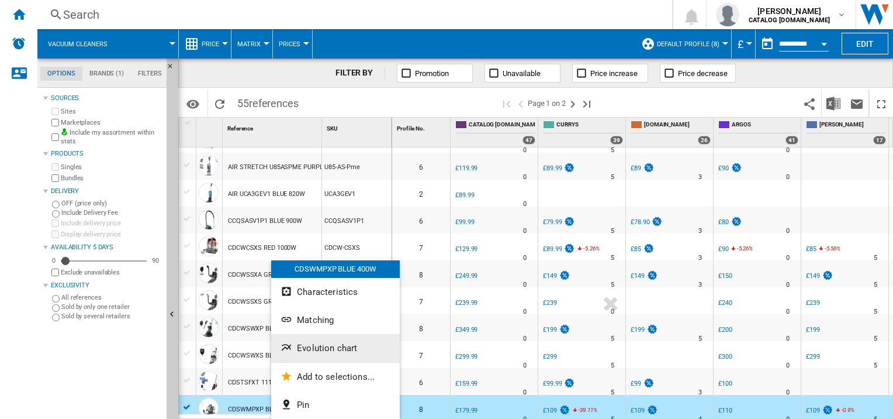
click at [314, 350] on span "Evolution chart" at bounding box center [327, 348] width 60 height 11
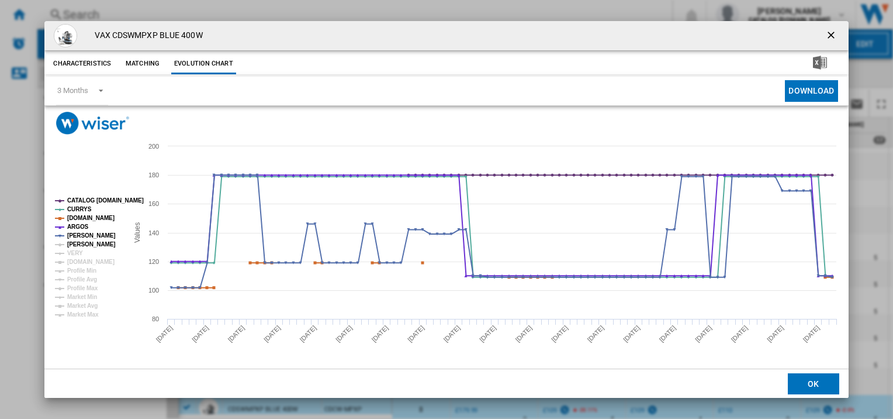
click at [72, 244] on tspan "[PERSON_NAME]" at bounding box center [91, 244] width 49 height 6
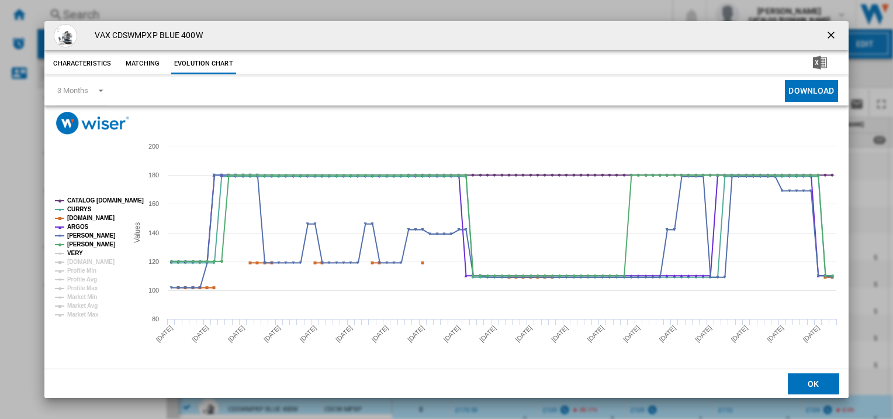
click at [70, 254] on tspan "VERY" at bounding box center [75, 253] width 16 height 6
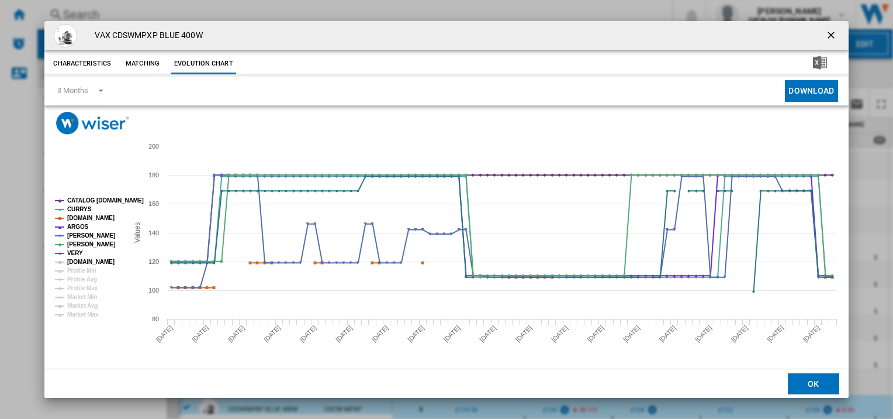
click at [71, 258] on tspan "[DOMAIN_NAME]" at bounding box center [90, 261] width 47 height 6
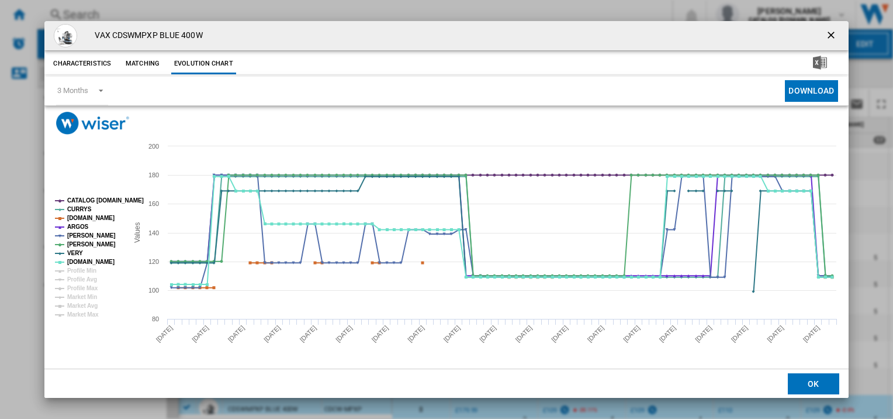
drag, startPoint x: 830, startPoint y: 32, endPoint x: 786, endPoint y: 54, distance: 49.7
click at [830, 32] on ng-md-icon "getI18NText('BUTTONS.CLOSE_DIALOG')" at bounding box center [832, 36] width 14 height 14
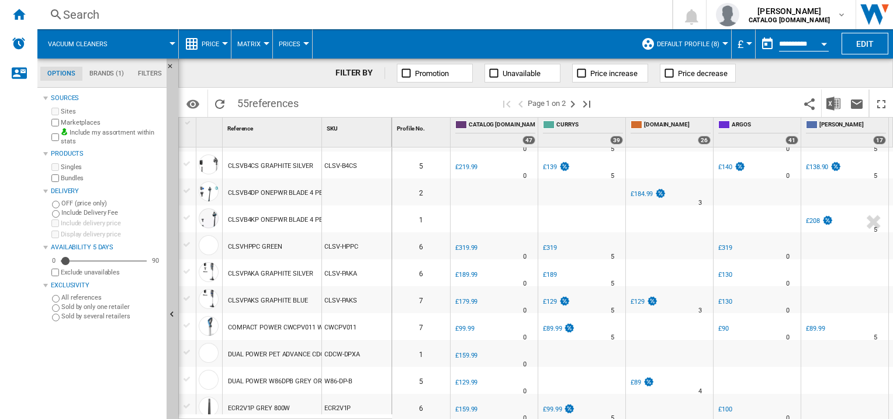
scroll to position [585, 0]
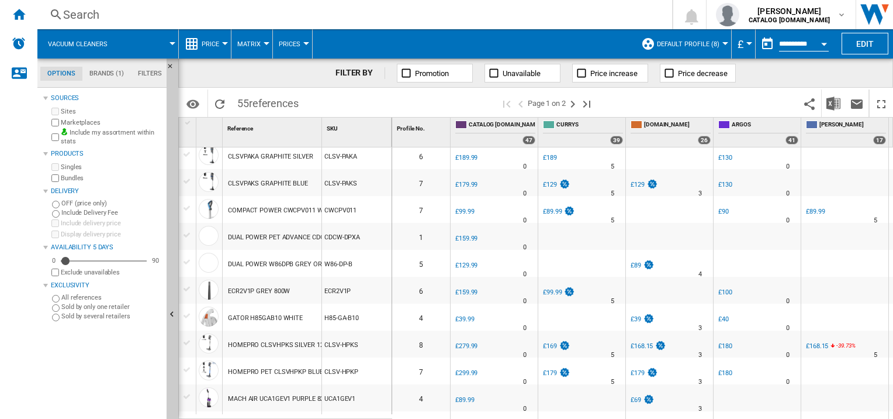
click at [276, 346] on div "HOMEPRO CLSVHPKS SILVER 1200W" at bounding box center [282, 344] width 108 height 27
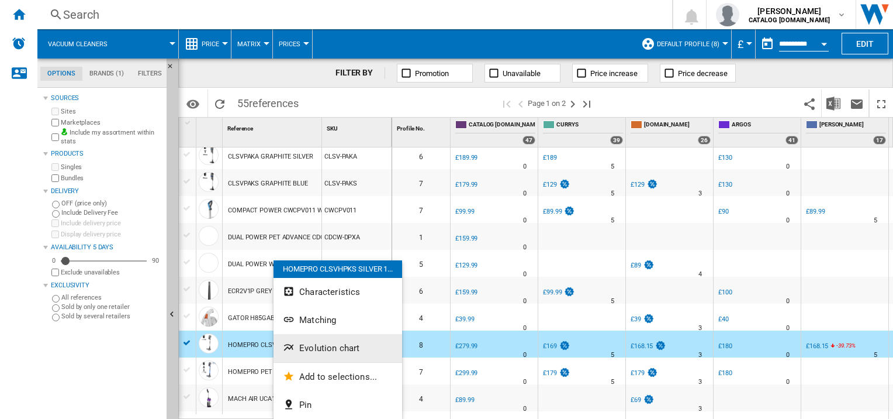
click at [323, 343] on span "Evolution chart" at bounding box center [329, 348] width 60 height 11
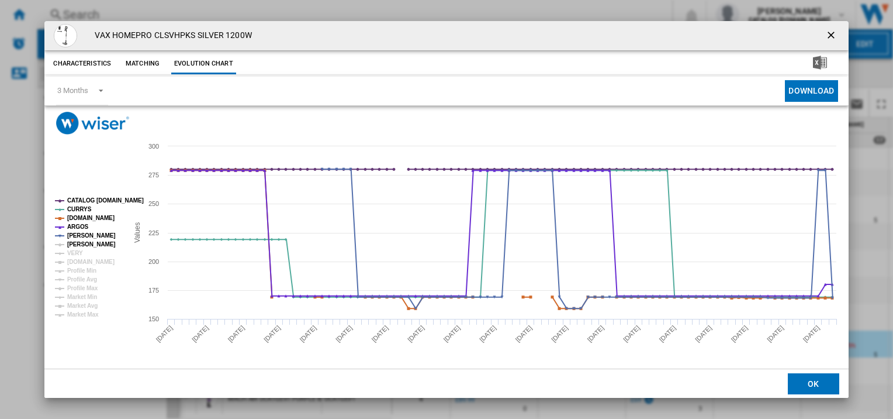
click at [73, 243] on tspan "[PERSON_NAME]" at bounding box center [91, 244] width 49 height 6
click at [73, 256] on tspan "VERY" at bounding box center [75, 253] width 16 height 6
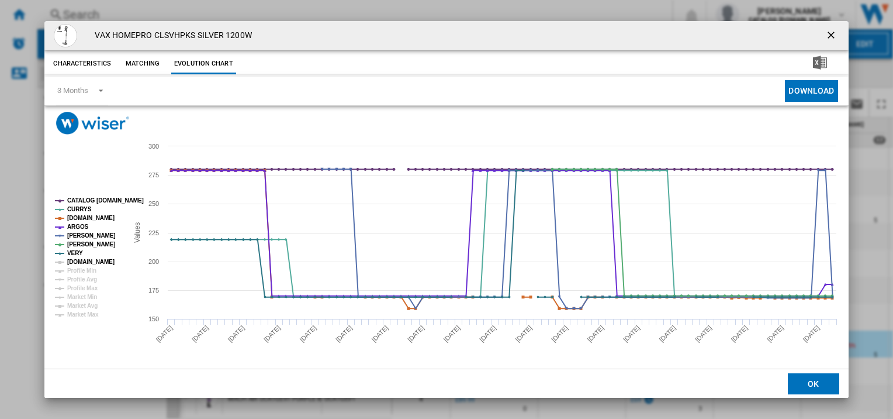
click at [82, 262] on tspan "[DOMAIN_NAME]" at bounding box center [90, 261] width 47 height 6
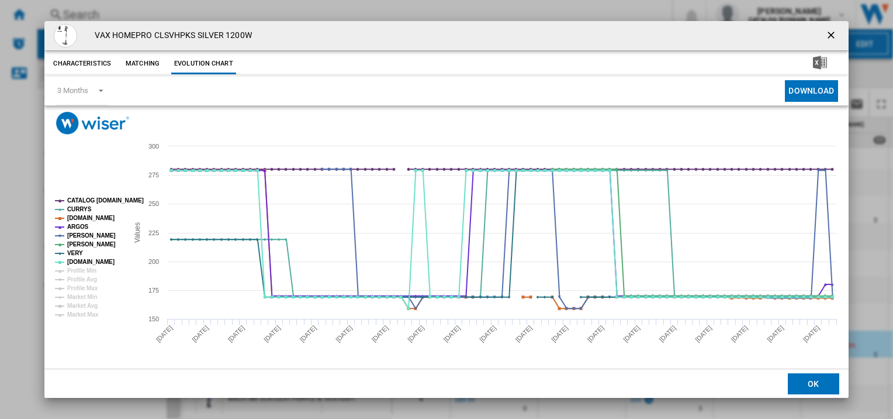
click at [830, 33] on ng-md-icon "getI18NText('BUTTONS.CLOSE_DIALOG')" at bounding box center [832, 36] width 14 height 14
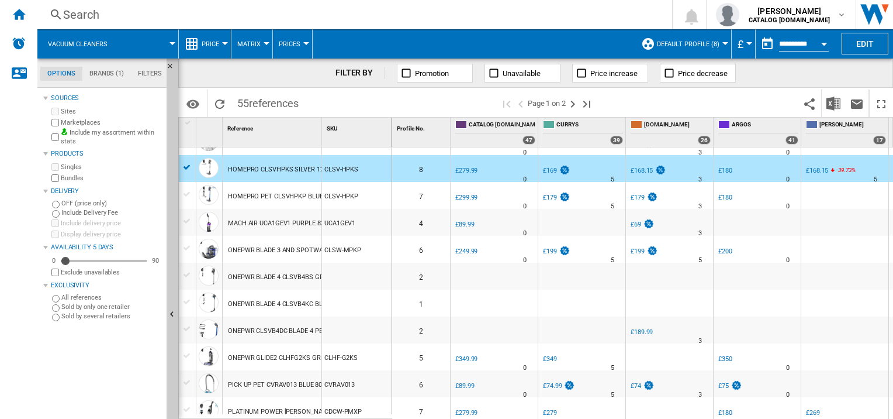
scroll to position [818, 0]
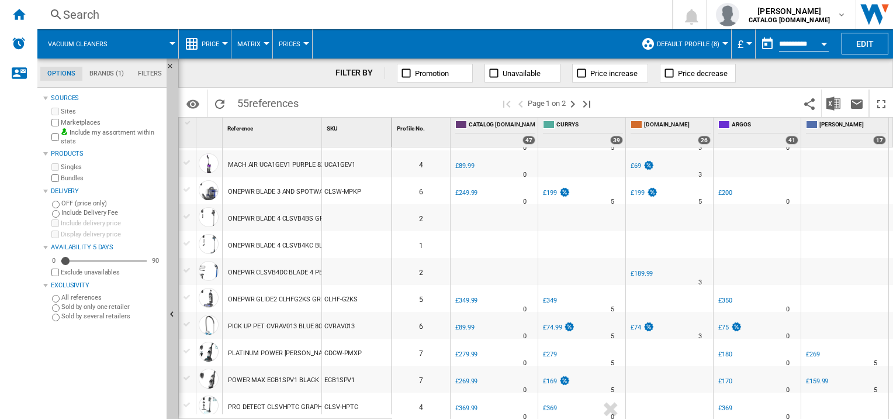
click at [299, 355] on div "PLATINUM POWER [PERSON_NAME]" at bounding box center [280, 353] width 105 height 27
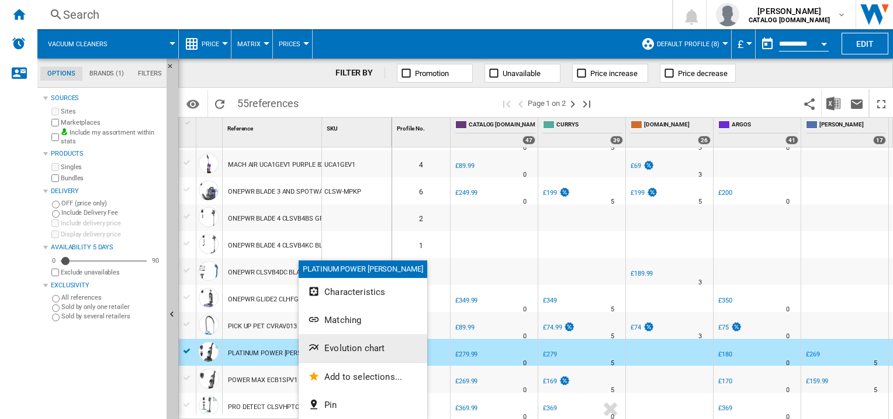
click at [333, 352] on span "Evolution chart" at bounding box center [354, 348] width 60 height 11
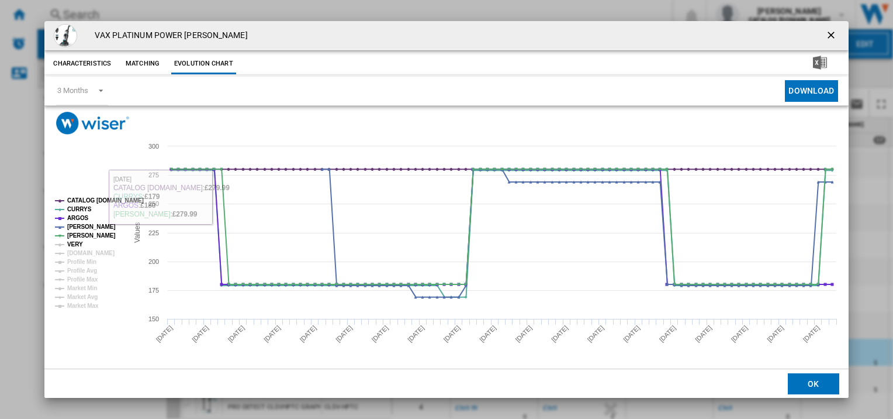
click at [69, 247] on tspan "VERY" at bounding box center [75, 244] width 16 height 6
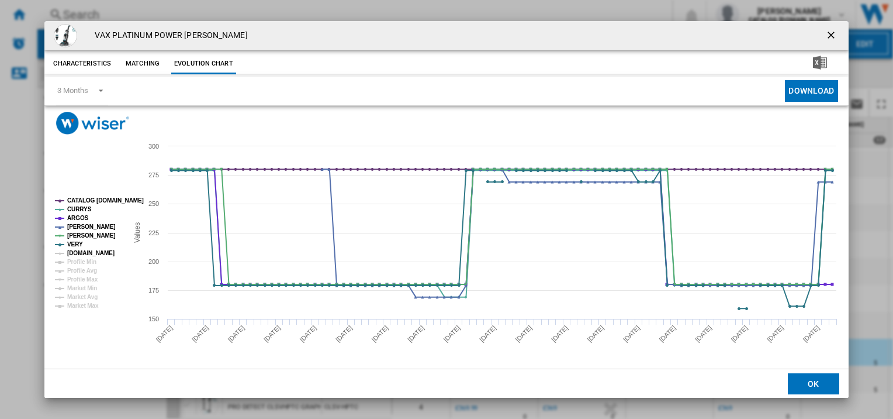
click at [70, 254] on tspan "[DOMAIN_NAME]" at bounding box center [90, 253] width 47 height 6
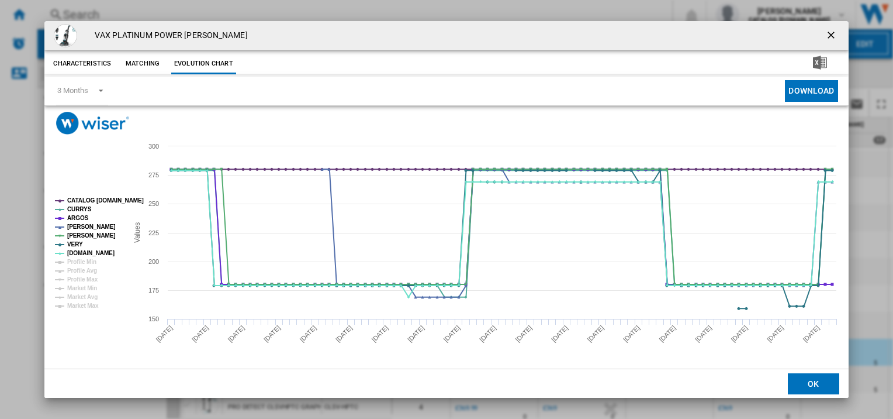
click at [837, 30] on ng-md-icon "getI18NText('BUTTONS.CLOSE_DIALOG')" at bounding box center [832, 36] width 14 height 14
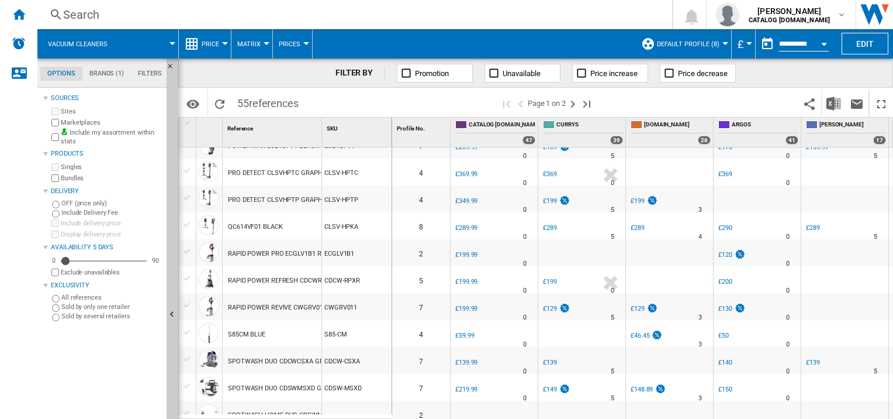
scroll to position [1090, 0]
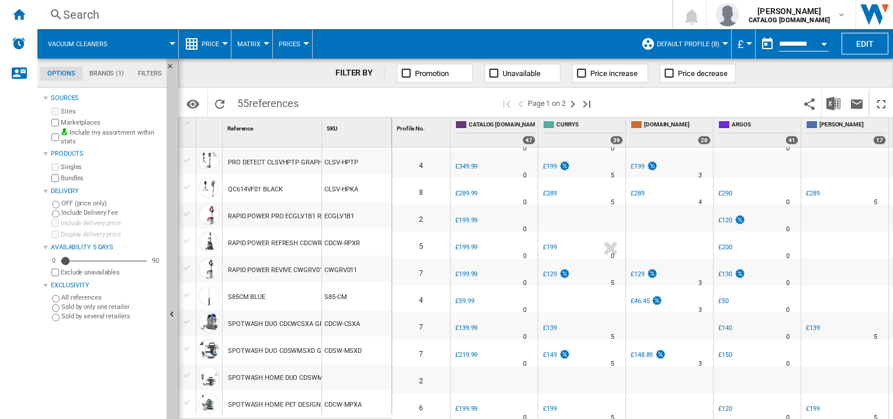
click at [267, 396] on div "SPOTWASH HOME PET DESIGN CDSWMPXA GREY" at bounding box center [302, 404] width 148 height 27
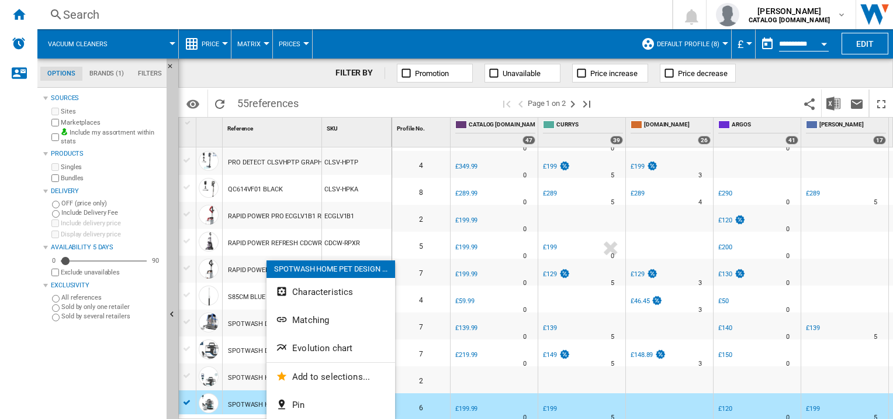
click at [303, 344] on span "Evolution chart" at bounding box center [322, 348] width 60 height 11
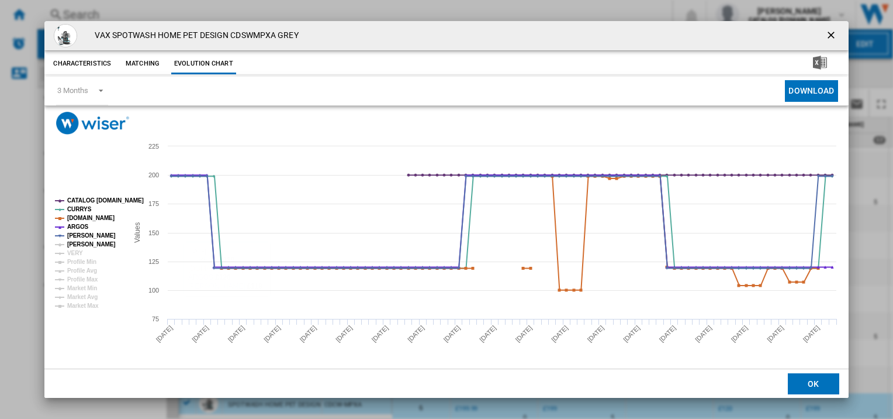
click at [77, 248] on g "CATALOG [DOMAIN_NAME] CURRYS [DOMAIN_NAME] ARGOS [PERSON_NAME] [PERSON_NAME] VE…" at bounding box center [99, 253] width 89 height 112
click at [75, 251] on tspan "VERY" at bounding box center [75, 253] width 16 height 6
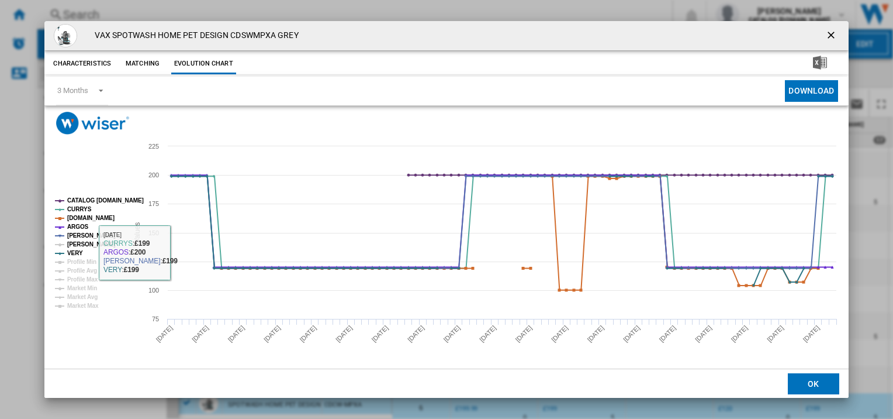
click at [91, 245] on tspan "[PERSON_NAME]" at bounding box center [91, 244] width 49 height 6
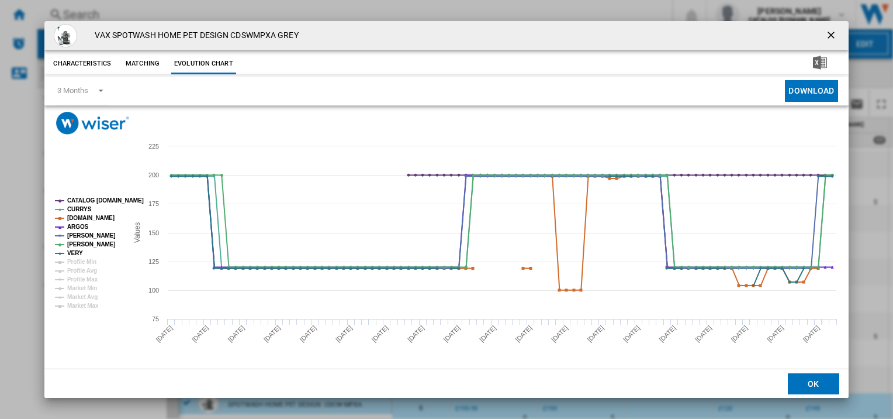
click at [832, 33] on ng-md-icon "getI18NText('BUTTONS.CLOSE_DIALOG')" at bounding box center [832, 36] width 14 height 14
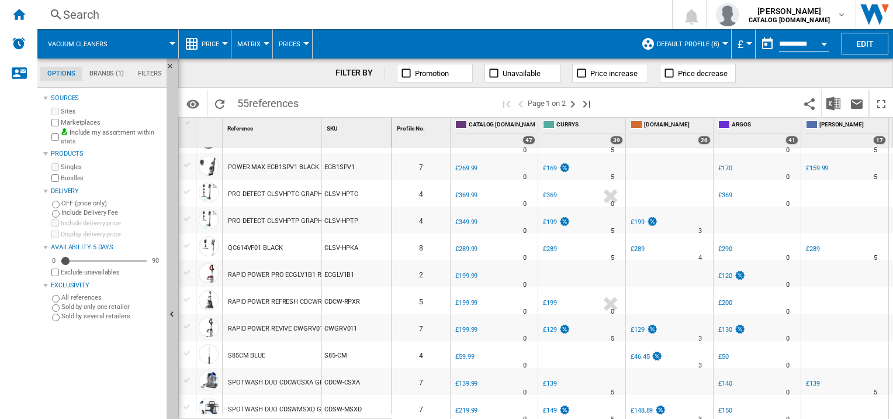
scroll to position [973, 0]
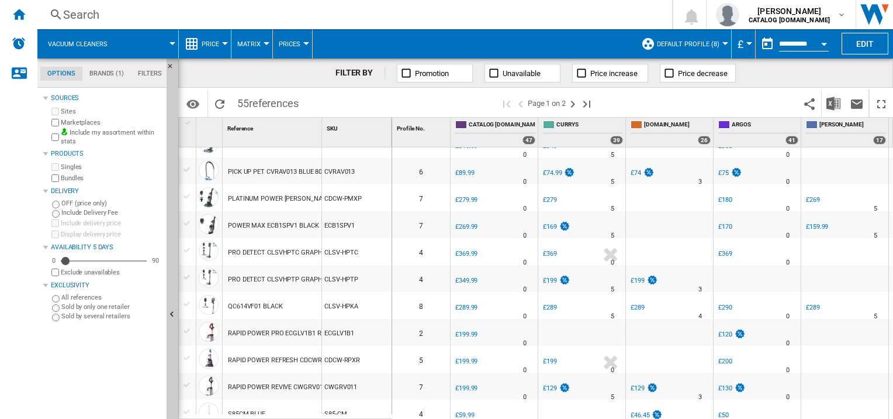
click at [277, 227] on div "POWER MAX ECB1SPV1 BLACK 1200W" at bounding box center [284, 225] width 112 height 27
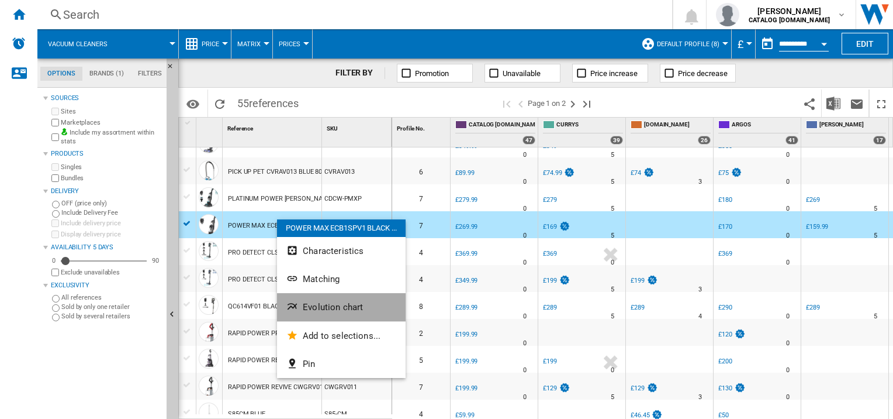
click at [327, 314] on button "Evolution chart" at bounding box center [341, 307] width 129 height 28
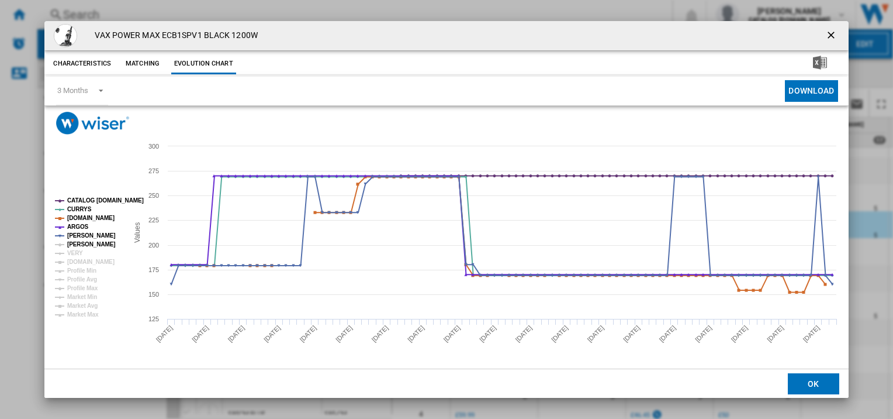
click at [68, 241] on tspan "[PERSON_NAME]" at bounding box center [91, 244] width 49 height 6
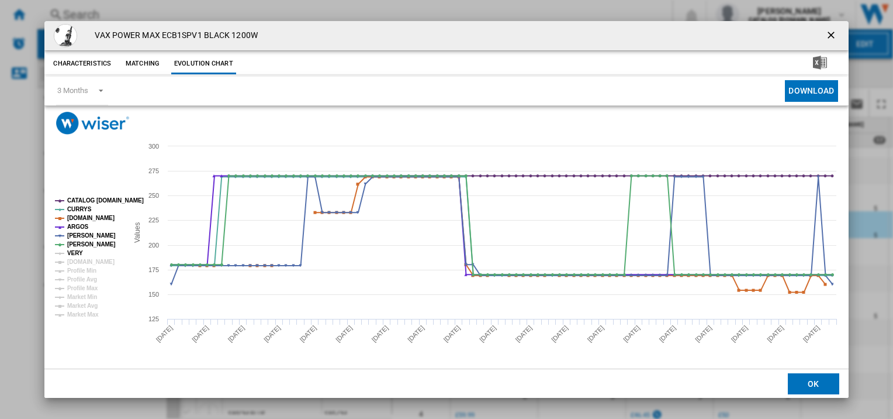
drag, startPoint x: 75, startPoint y: 250, endPoint x: 75, endPoint y: 260, distance: 9.4
click at [75, 250] on tspan "VERY" at bounding box center [75, 253] width 16 height 6
click at [74, 262] on tspan "[DOMAIN_NAME]" at bounding box center [90, 261] width 47 height 6
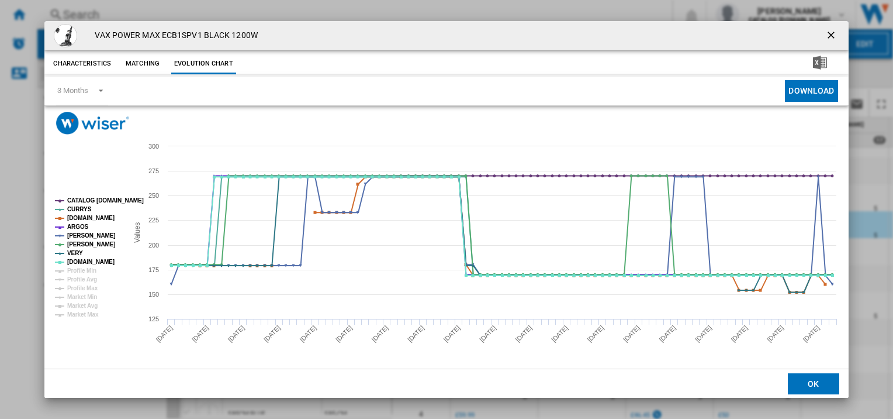
click at [830, 37] on ng-md-icon "getI18NText('BUTTONS.CLOSE_DIALOG')" at bounding box center [832, 36] width 14 height 14
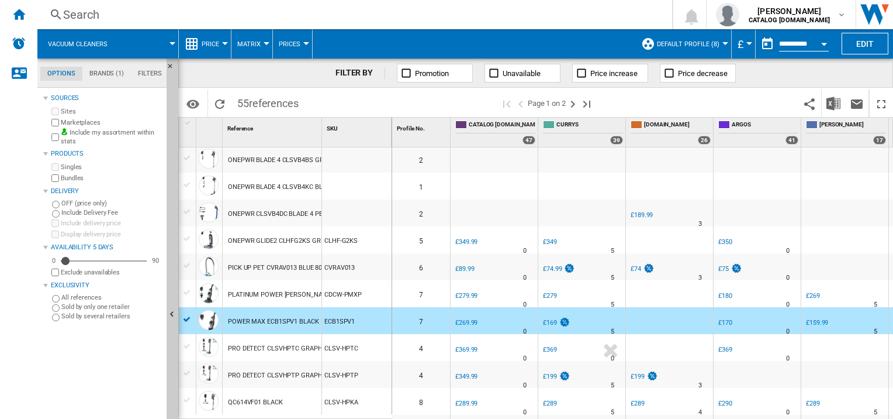
scroll to position [0, 0]
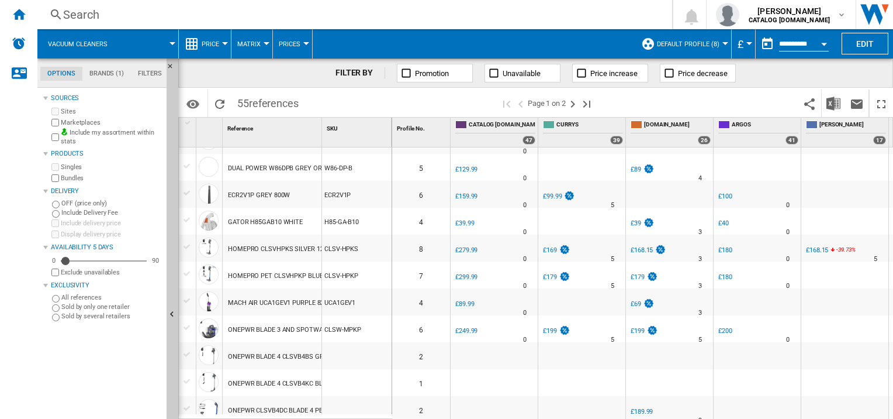
click at [290, 274] on div "HOMEPRO PET CLSVHPKP BLUE" at bounding box center [275, 275] width 95 height 27
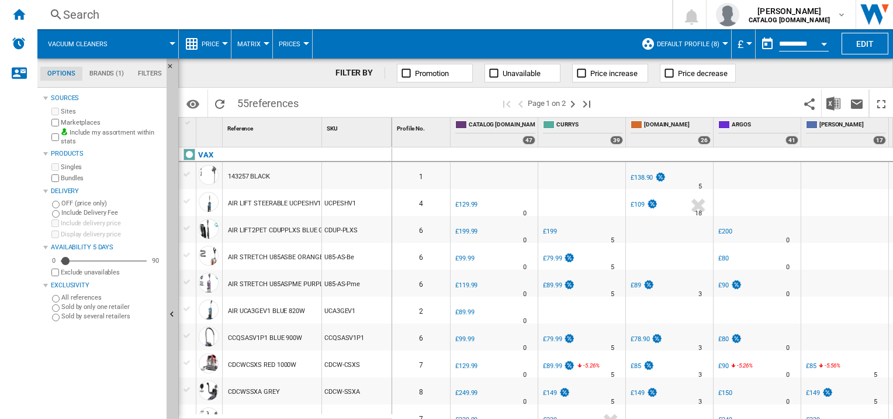
click at [74, 12] on div "Search" at bounding box center [352, 14] width 579 height 16
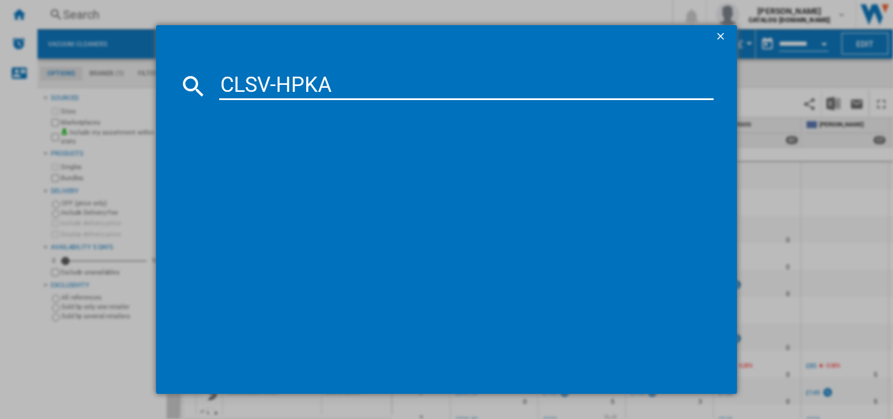
type input "CLSV-HPKA"
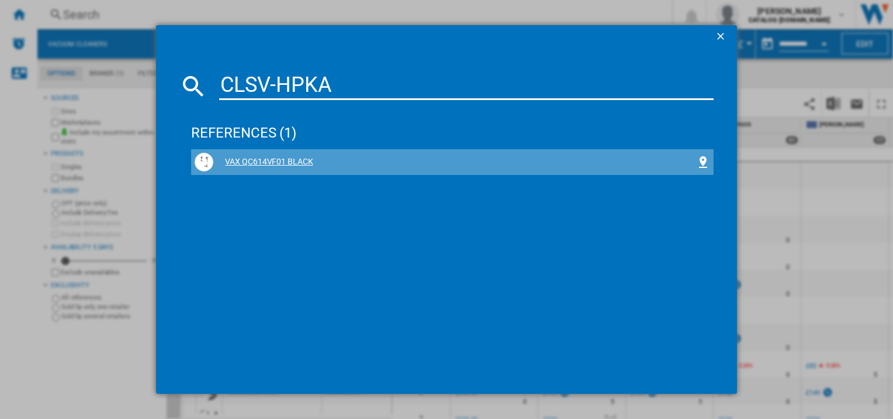
click at [301, 161] on div "VAX QC614VF01 BLACK" at bounding box center [454, 162] width 482 height 12
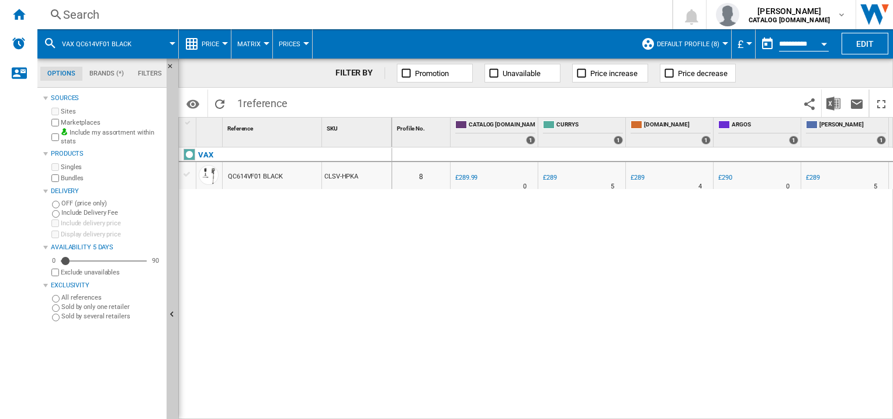
click at [224, 176] on div "QC614VF01 BLACK" at bounding box center [272, 175] width 99 height 27
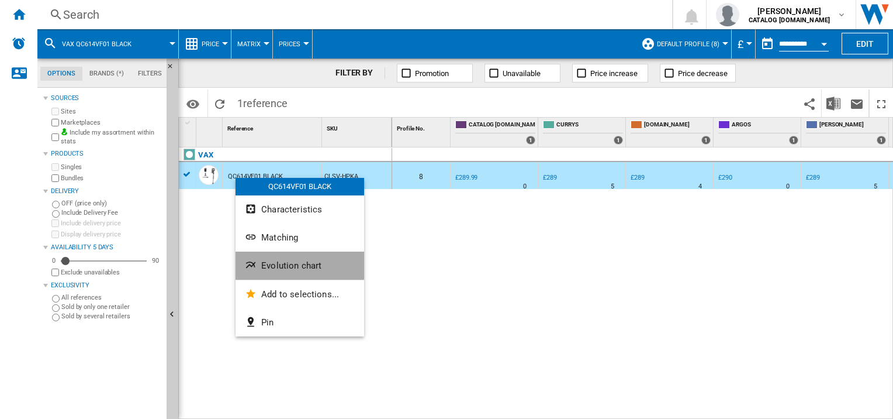
click at [288, 257] on button "Evolution chart" at bounding box center [300, 265] width 129 height 28
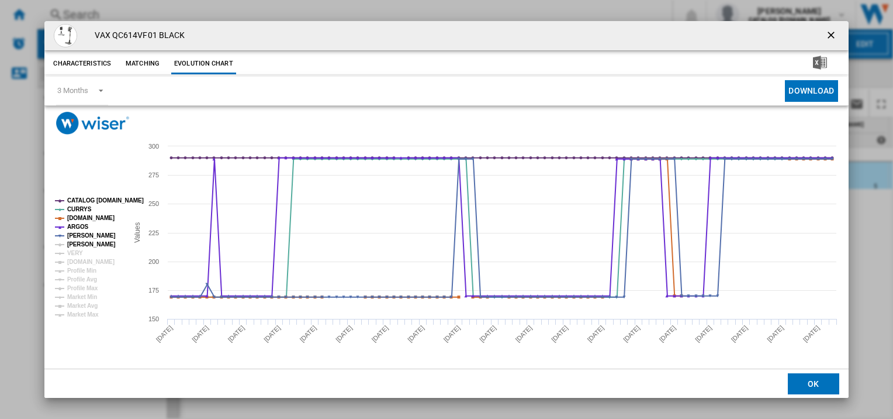
click at [84, 246] on tspan "[PERSON_NAME]" at bounding box center [91, 244] width 49 height 6
click at [82, 251] on rect "Product popup" at bounding box center [86, 257] width 72 height 129
click at [78, 253] on tspan "VERY" at bounding box center [75, 253] width 16 height 6
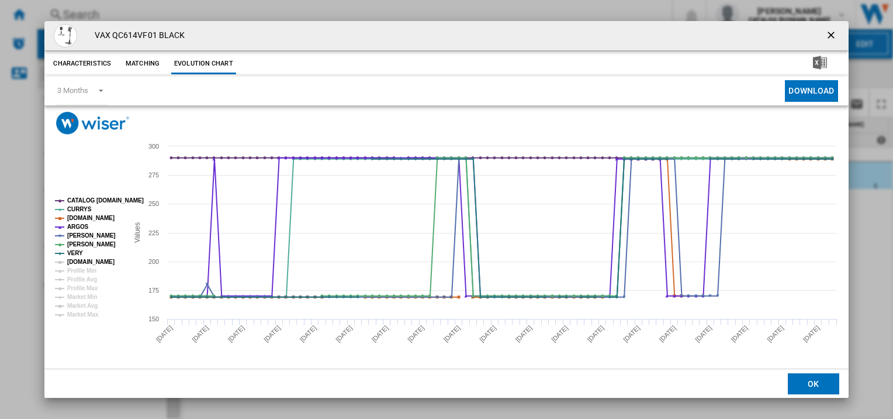
click at [78, 260] on tspan "[DOMAIN_NAME]" at bounding box center [90, 261] width 47 height 6
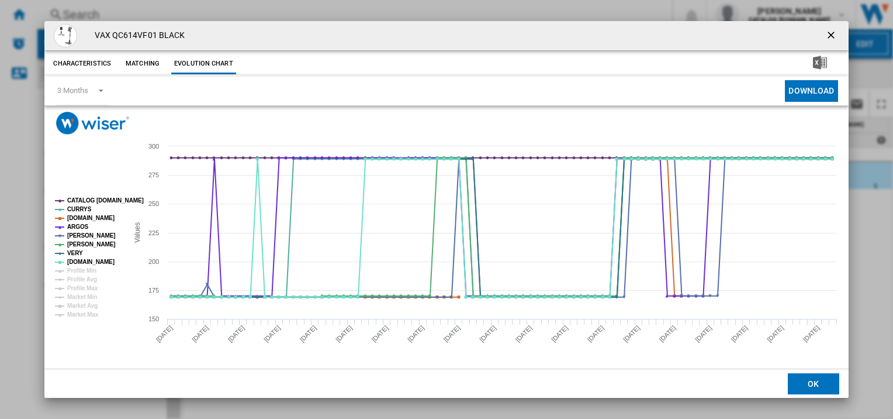
click at [832, 36] on ng-md-icon "getI18NText('BUTTONS.CLOSE_DIALOG')" at bounding box center [832, 36] width 14 height 14
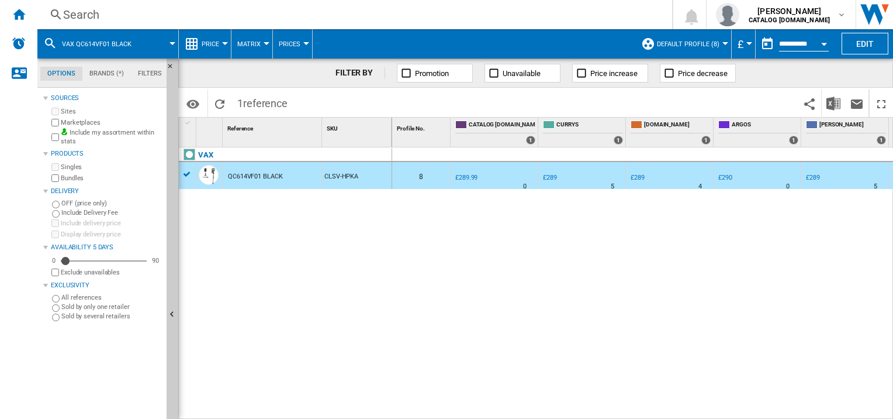
click at [75, 42] on span "VAX QC614VF01 BLACK" at bounding box center [97, 44] width 70 height 8
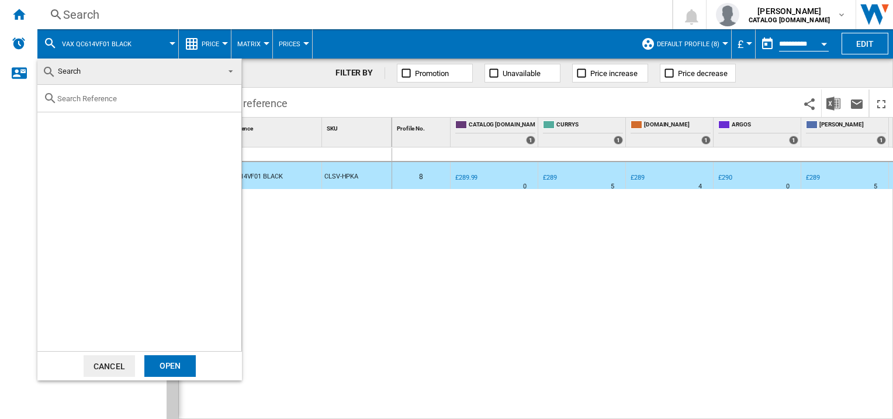
click at [117, 362] on button "Cancel" at bounding box center [109, 366] width 51 height 22
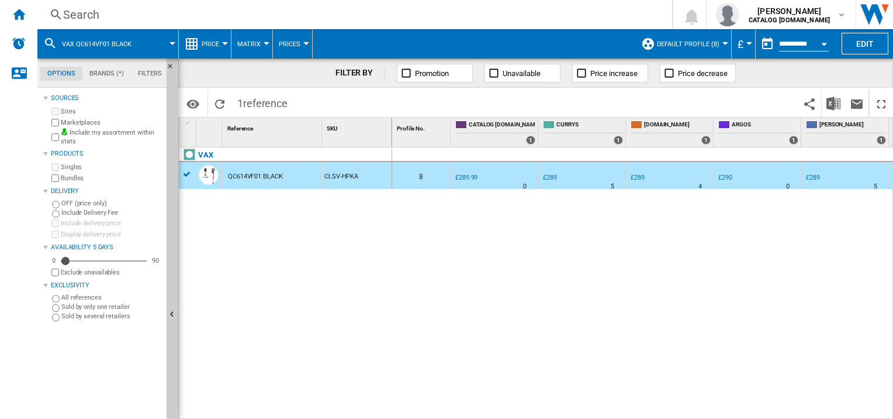
click at [88, 47] on button "VAX QC614VF01 BLACK" at bounding box center [102, 43] width 81 height 29
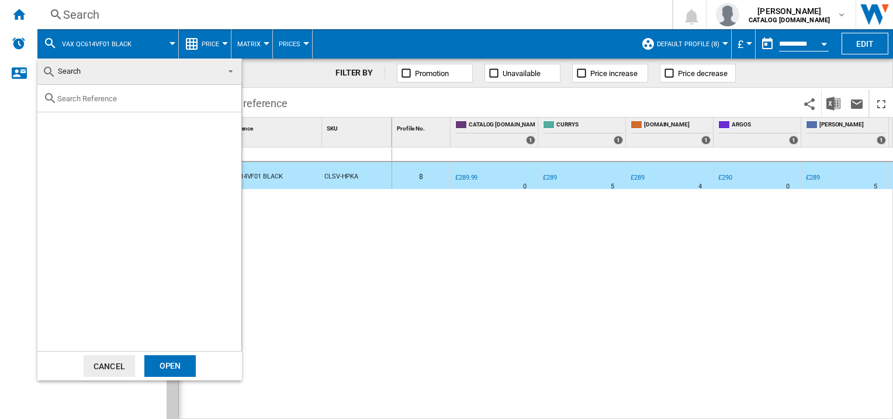
drag, startPoint x: 621, startPoint y: 334, endPoint x: 482, endPoint y: 274, distance: 152.4
click at [621, 336] on md-backdrop at bounding box center [446, 209] width 893 height 419
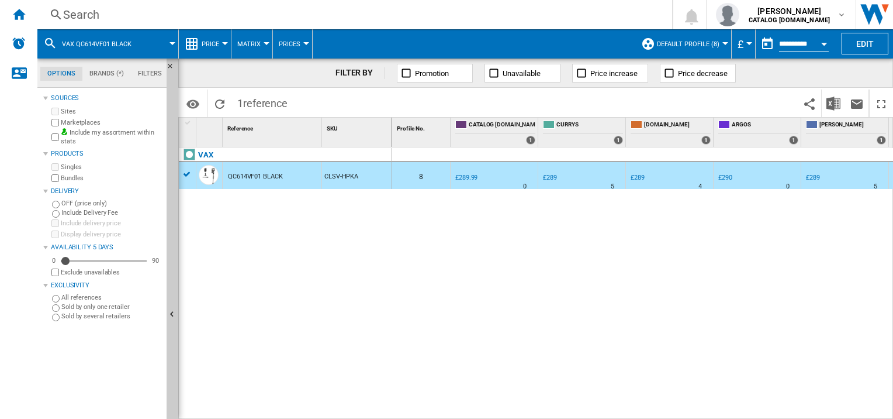
click at [94, 47] on button "VAX QC614VF01 BLACK" at bounding box center [102, 43] width 81 height 29
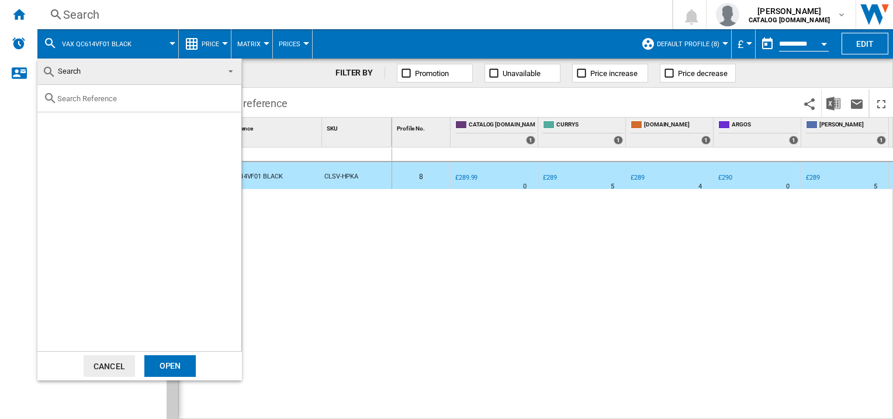
click at [85, 98] on input "text" at bounding box center [146, 98] width 178 height 9
type input "C"
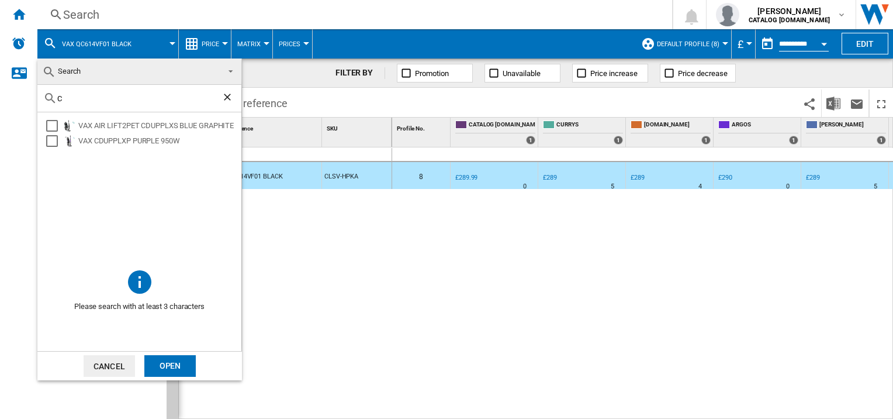
click at [103, 94] on div "C" at bounding box center [139, 98] width 204 height 27
click at [88, 98] on input "C" at bounding box center [139, 98] width 164 height 9
paste input "CLSV-B4CA"
type input "CLSV-B4CA"
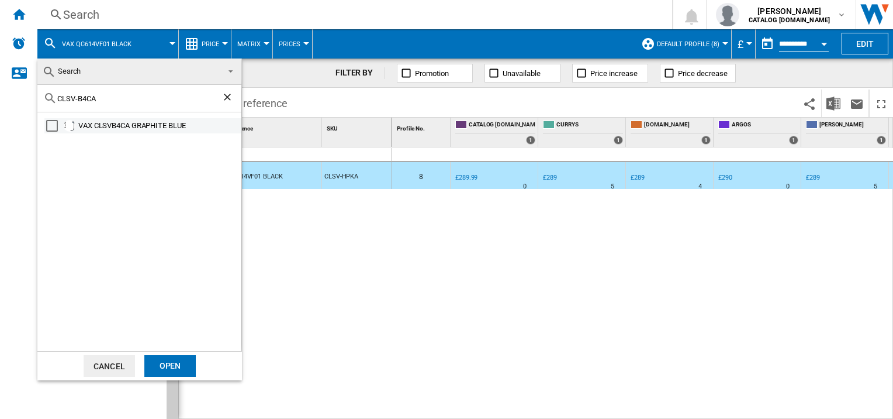
click at [84, 126] on div "VAX CLSVB4CA GRAPHITE BLUE" at bounding box center [158, 126] width 161 height 12
click at [166, 367] on div "Open" at bounding box center [169, 366] width 51 height 22
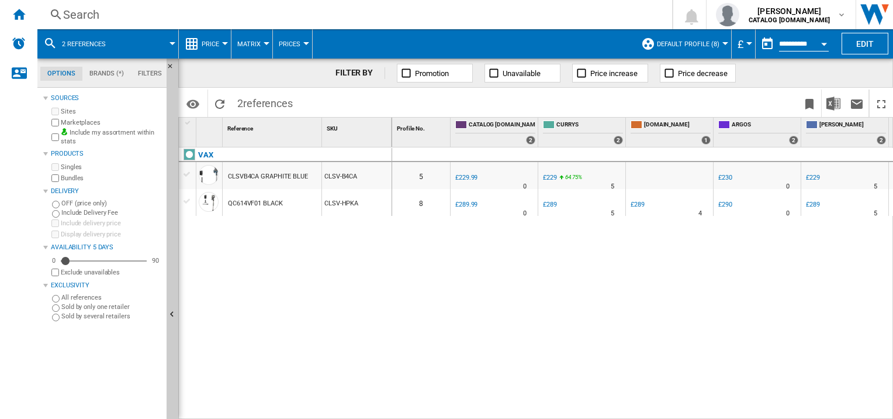
click at [269, 178] on div "CLSVB4CA GRAPHITE BLUE" at bounding box center [268, 176] width 80 height 27
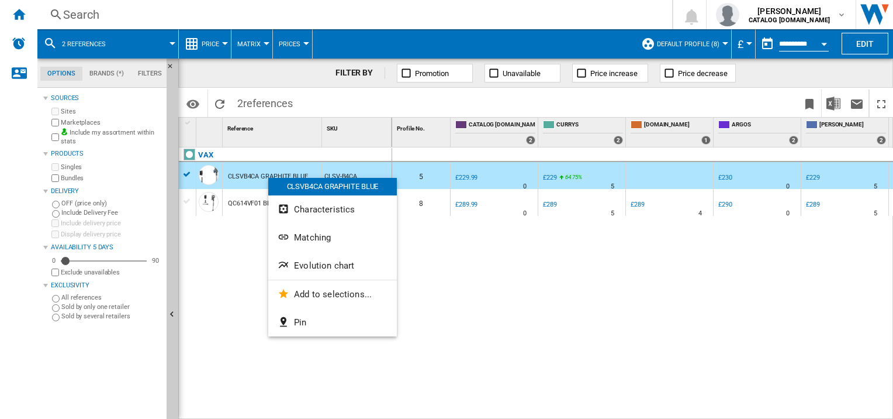
click at [324, 271] on button "Evolution chart" at bounding box center [332, 265] width 129 height 28
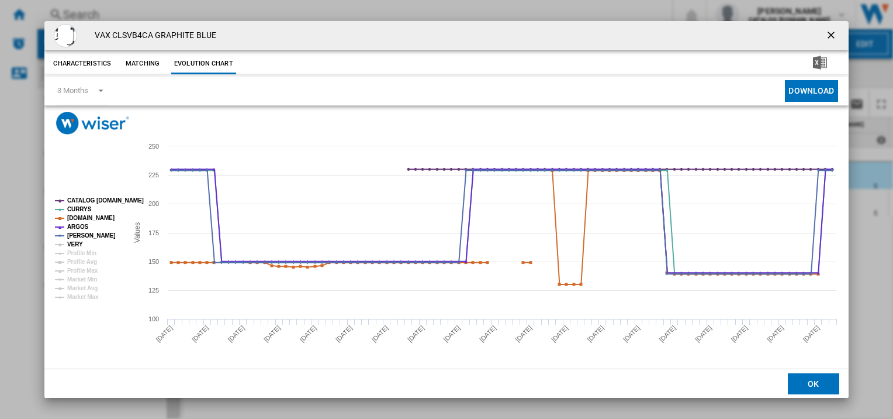
click at [71, 241] on tspan "VERY" at bounding box center [75, 244] width 16 height 6
click at [828, 32] on ng-md-icon "getI18NText('BUTTONS.CLOSE_DIALOG')" at bounding box center [832, 36] width 14 height 14
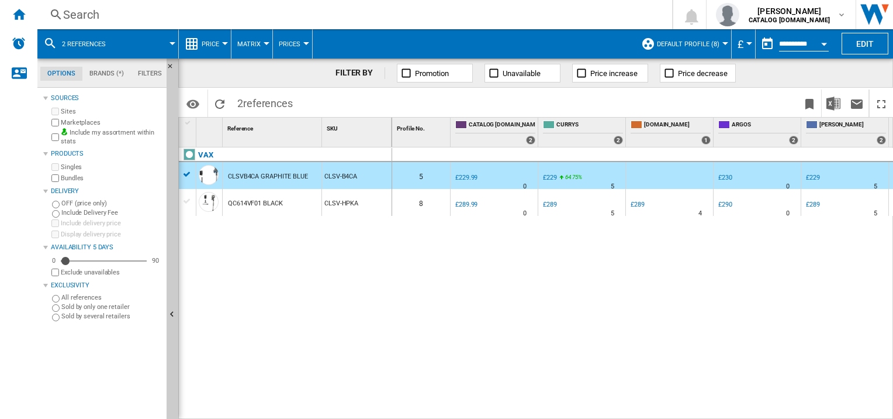
drag, startPoint x: 592, startPoint y: 298, endPoint x: 582, endPoint y: 283, distance: 17.4
click at [591, 299] on div "0 5 0.0 % £229.99 % N/A 0 -0.4 % £229" at bounding box center [643, 283] width 502 height 272
